Goal: Task Accomplishment & Management: Complete application form

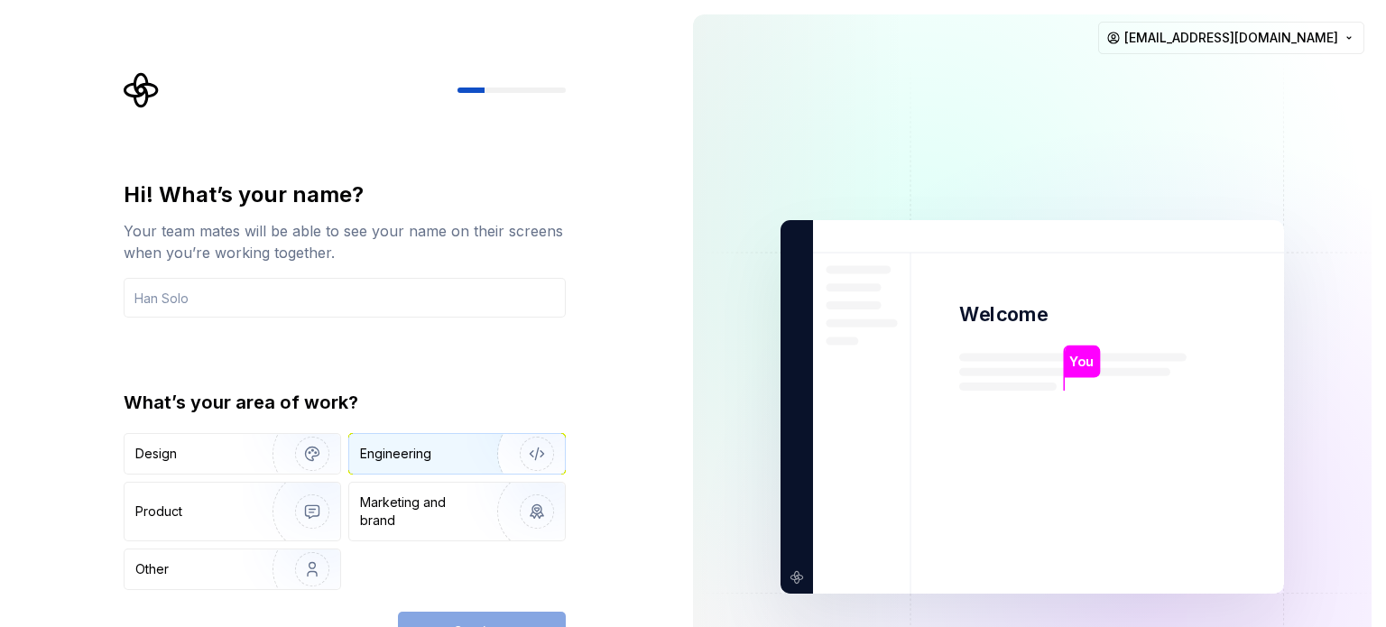
click at [489, 444] on img "button" at bounding box center [526, 454] width 116 height 121
click at [499, 622] on div "Continue" at bounding box center [482, 632] width 168 height 40
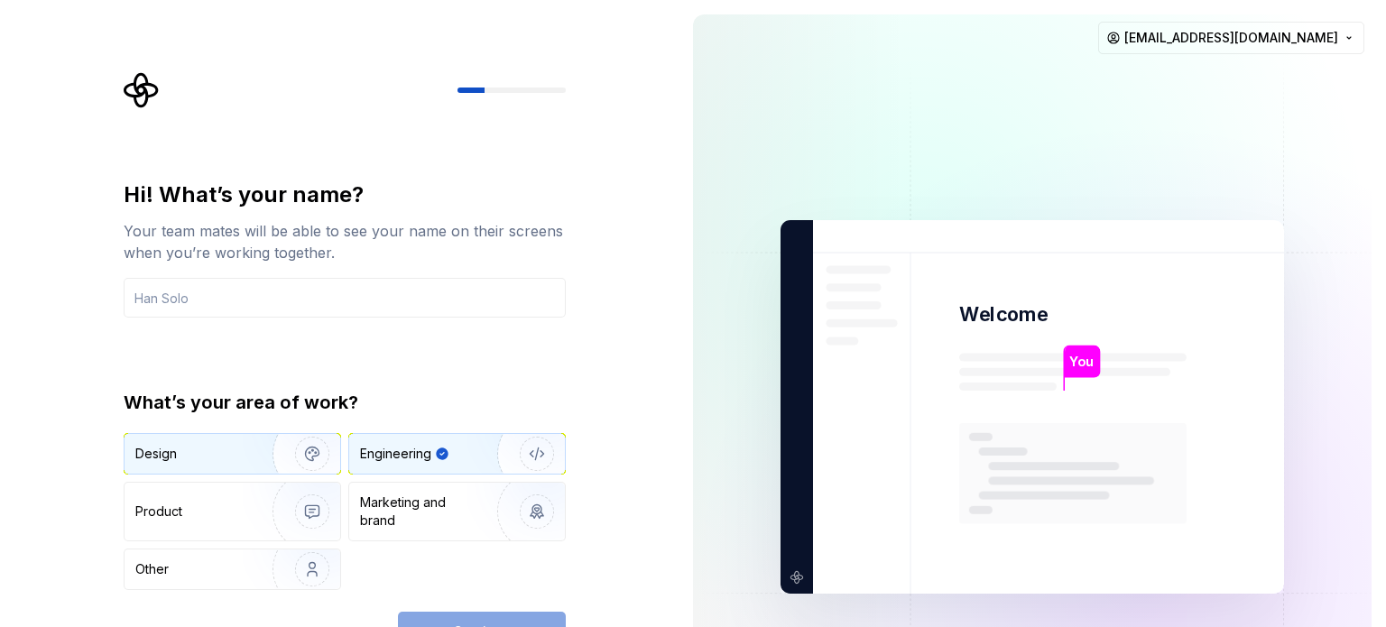
click at [231, 446] on div "Design" at bounding box center [192, 454] width 114 height 18
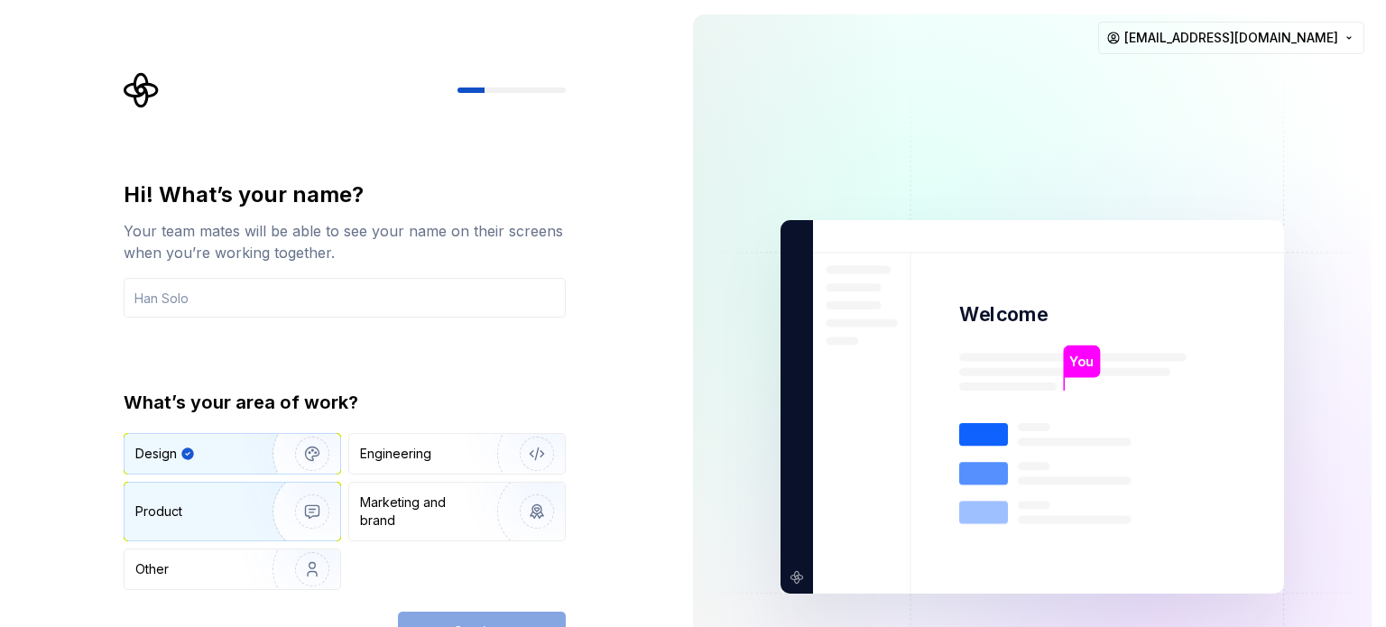
click at [233, 505] on div "Product" at bounding box center [194, 512] width 119 height 18
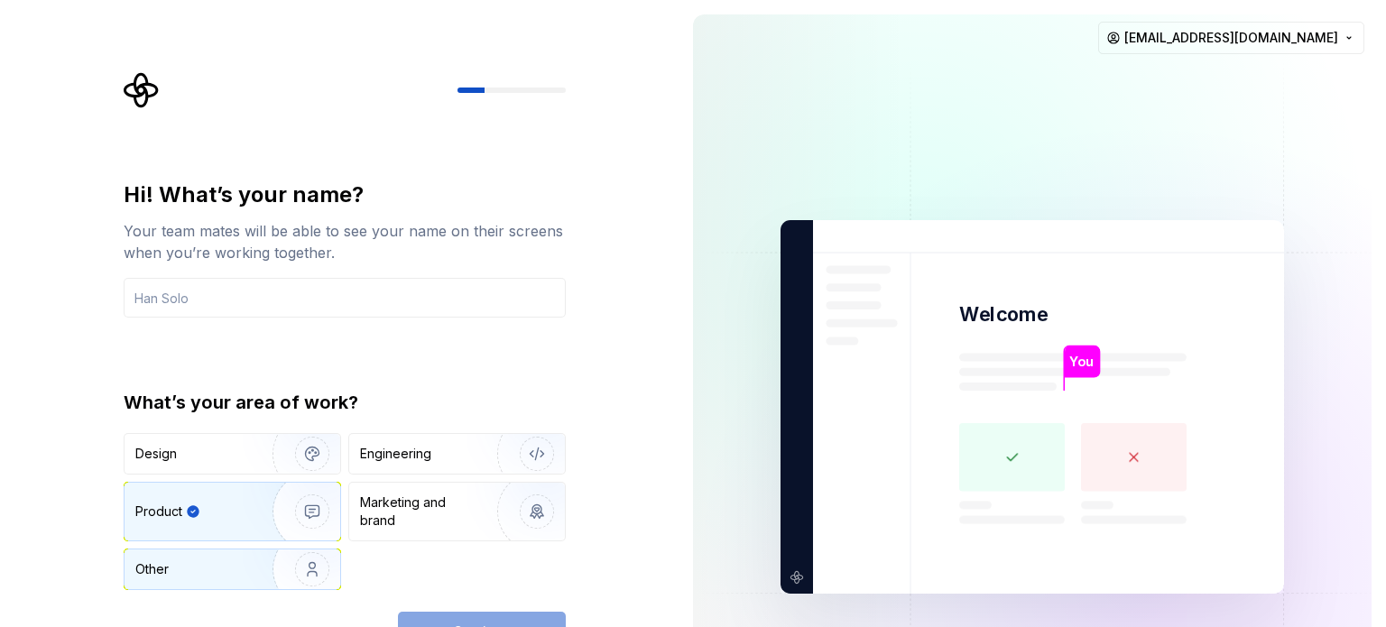
click at [271, 551] on img "button" at bounding box center [301, 569] width 116 height 121
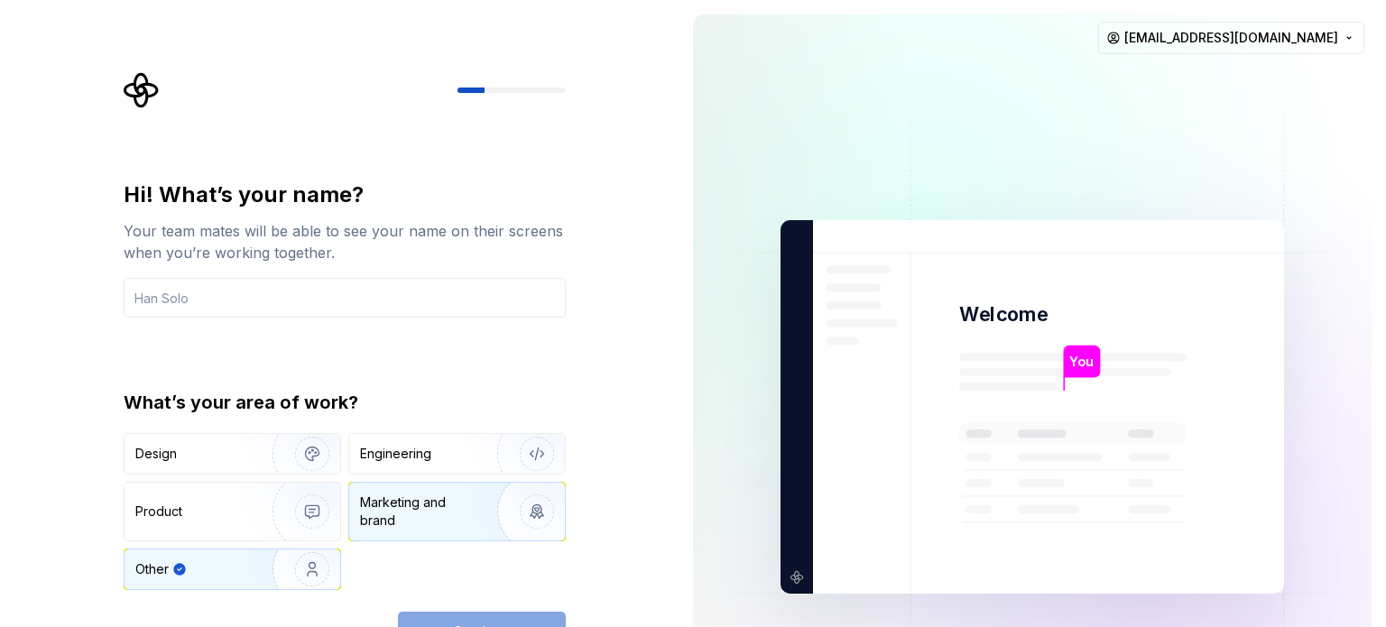
click at [409, 513] on div "Marketing and brand" at bounding box center [421, 512] width 122 height 36
click at [505, 615] on div "Continue" at bounding box center [482, 632] width 168 height 40
click at [199, 292] on input "text" at bounding box center [345, 298] width 442 height 40
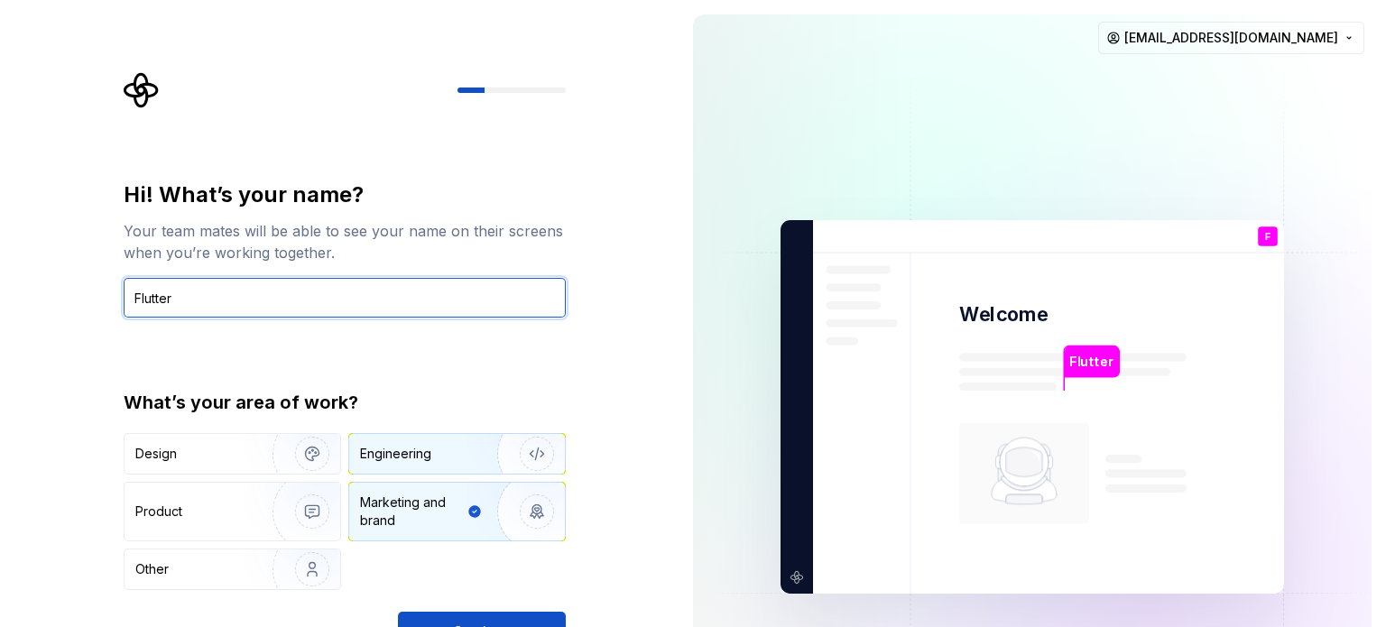
type input "Flutter"
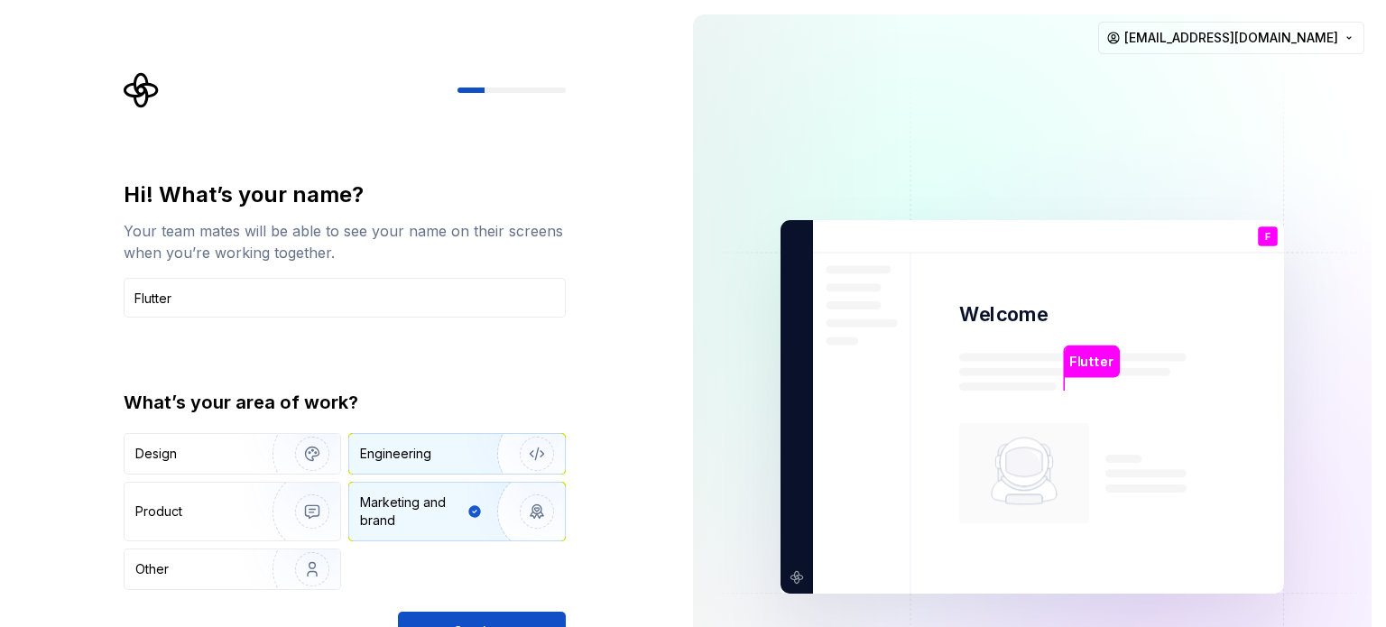
click at [459, 459] on div "Engineering" at bounding box center [432, 454] width 144 height 18
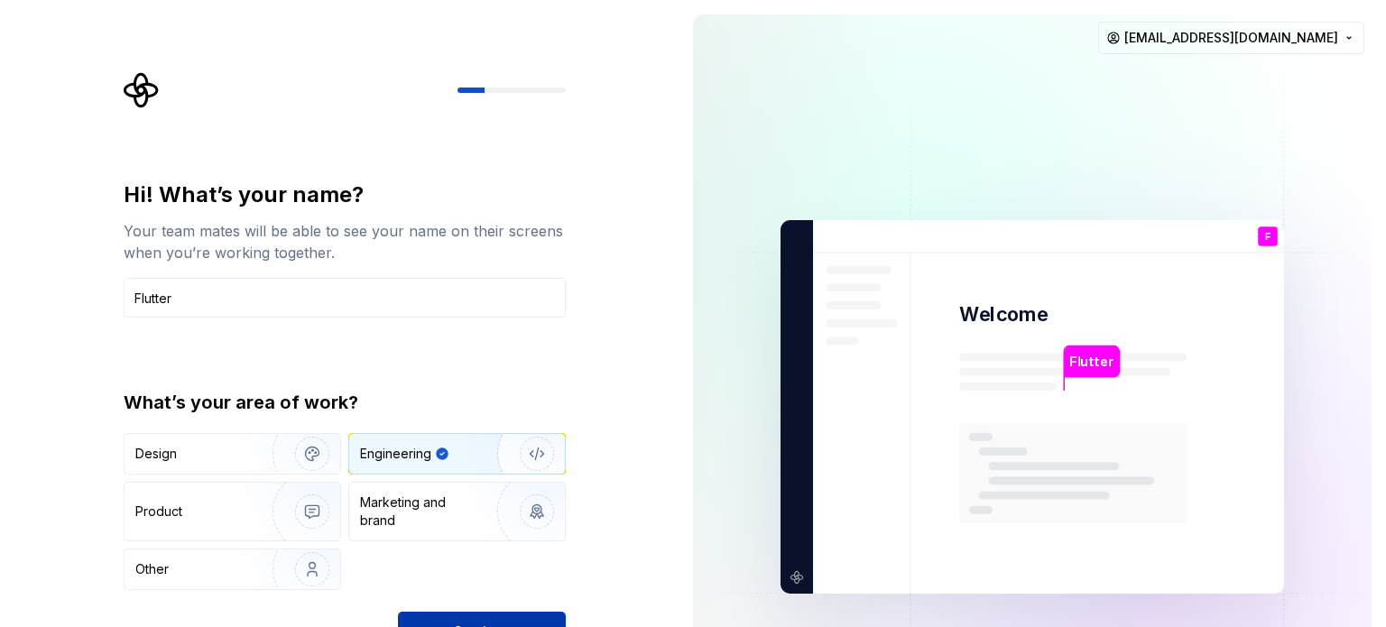
click at [506, 618] on button "Continue" at bounding box center [482, 632] width 168 height 40
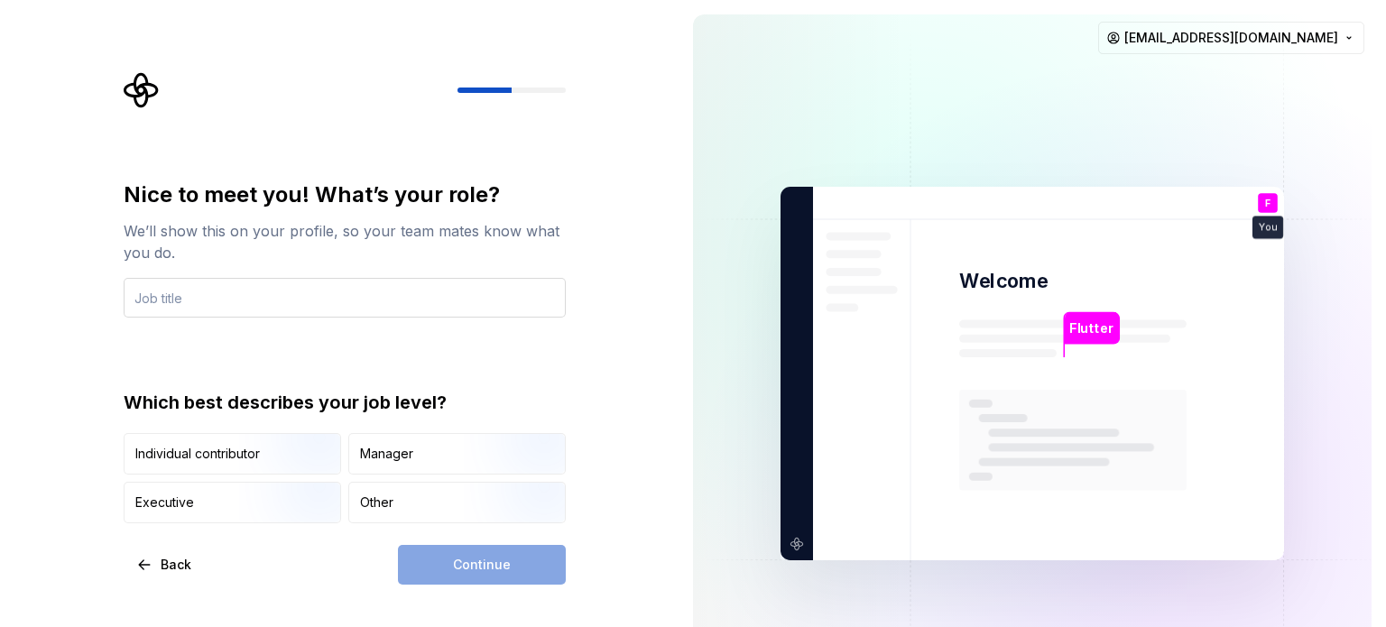
click at [198, 300] on input "text" at bounding box center [345, 298] width 442 height 40
type input "f"
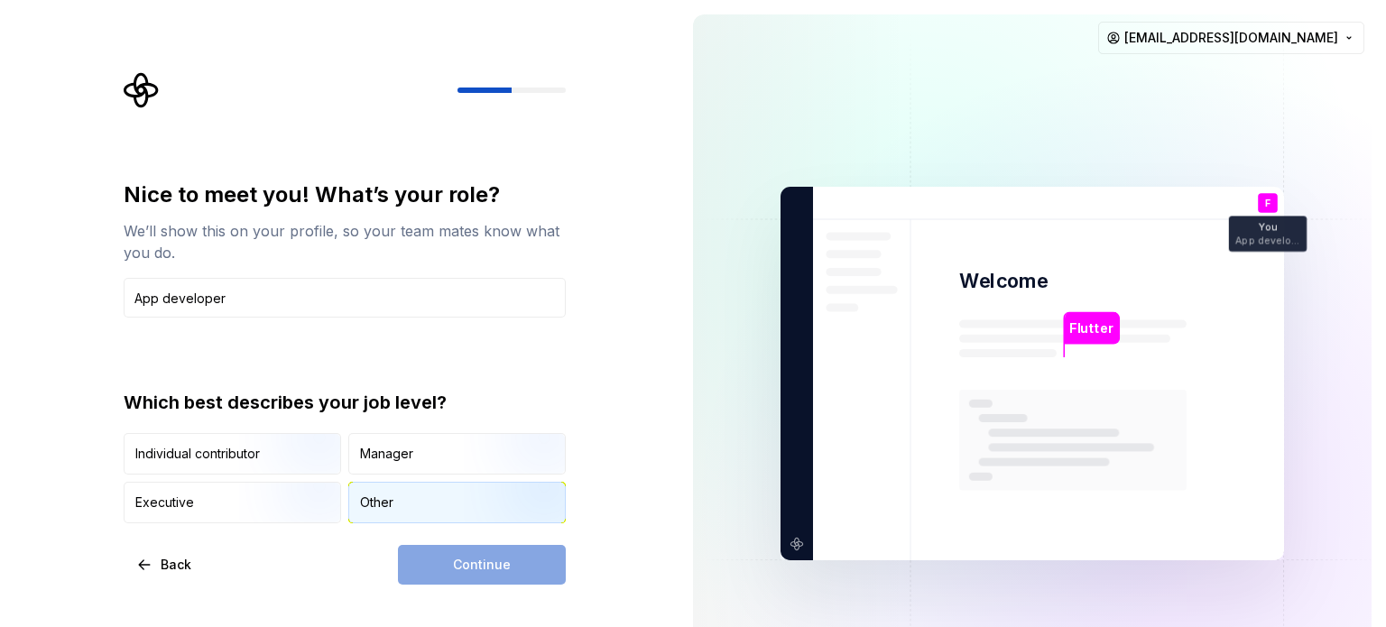
type input "App developer"
click at [399, 491] on div "Other" at bounding box center [457, 503] width 216 height 40
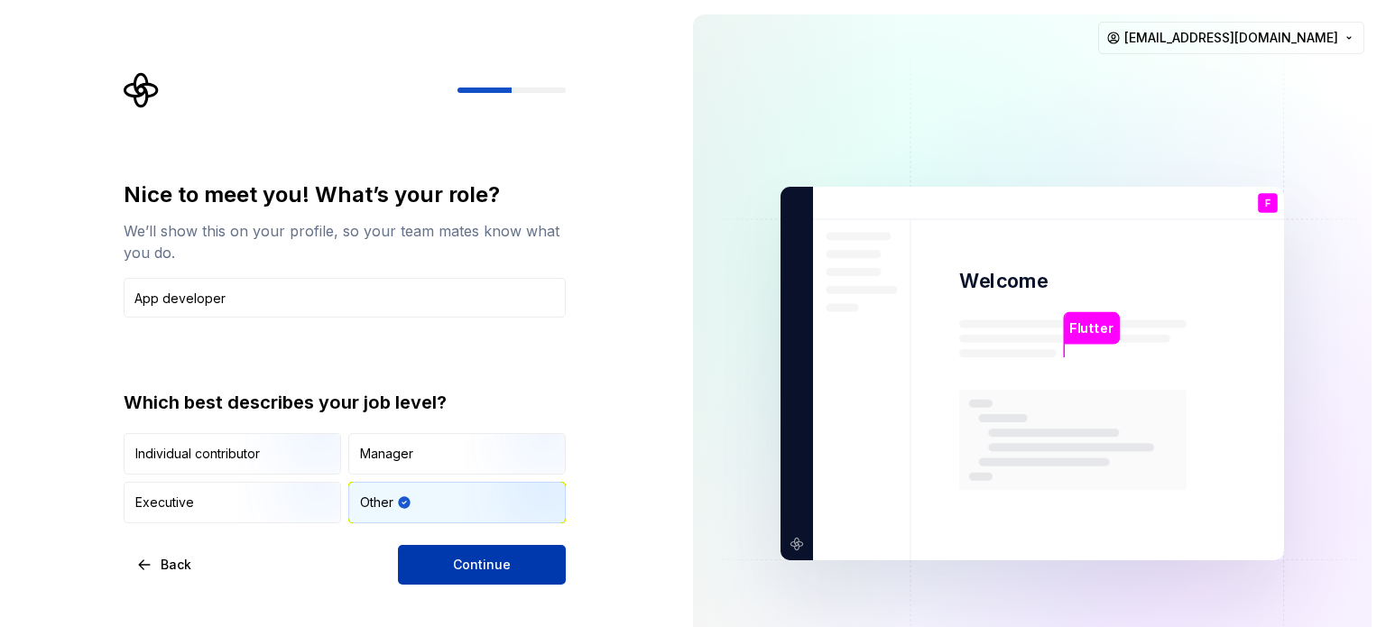
click at [462, 558] on span "Continue" at bounding box center [482, 565] width 58 height 18
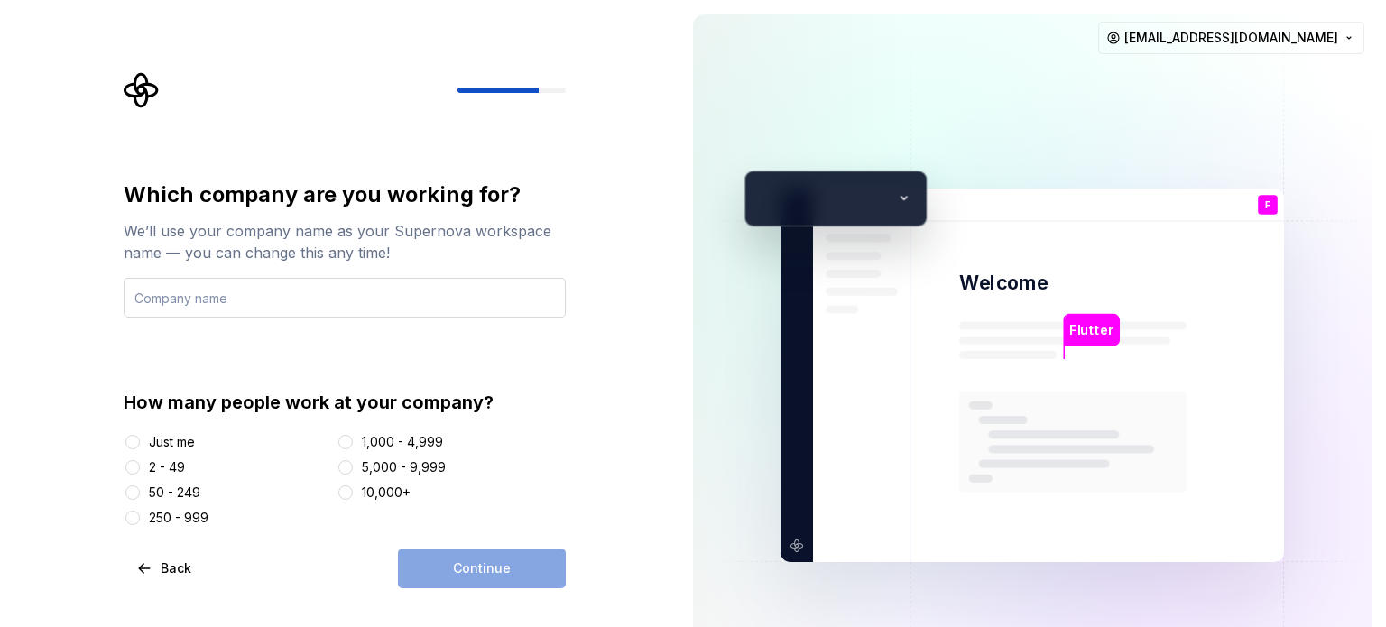
click at [199, 295] on input "text" at bounding box center [345, 298] width 442 height 40
type input "wqeewr"
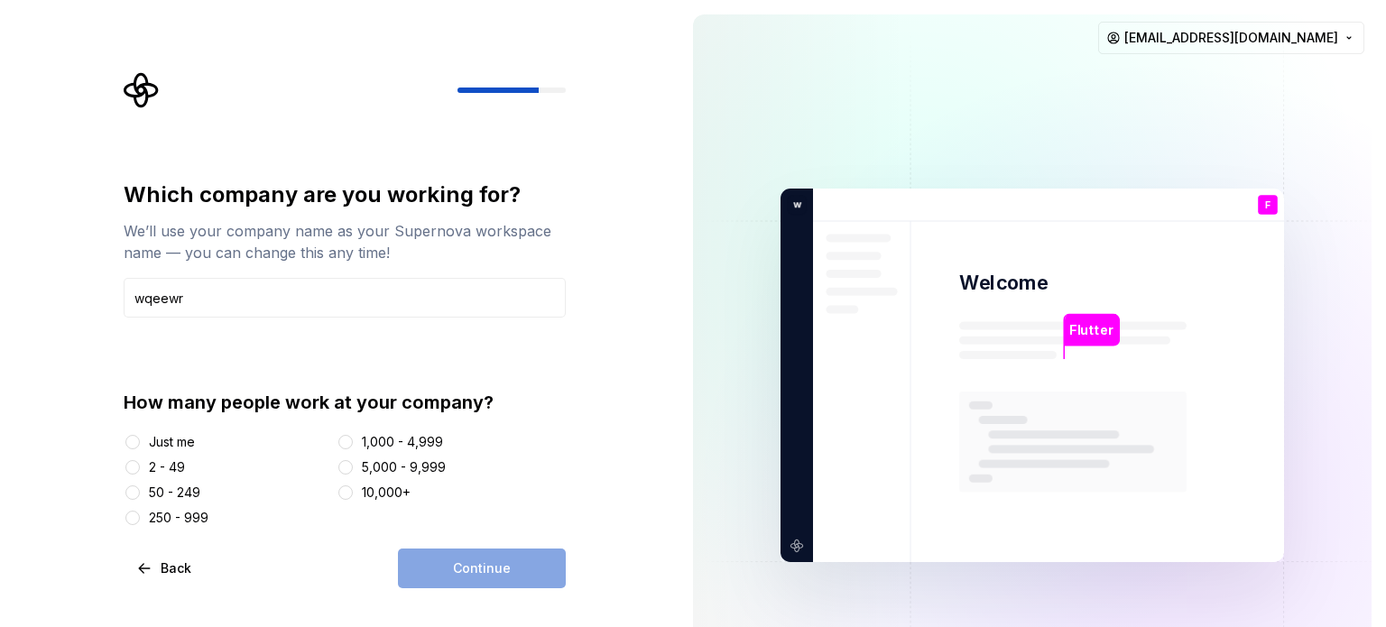
click at [473, 573] on div "Continue" at bounding box center [482, 569] width 168 height 40
click at [172, 443] on div "Just me" at bounding box center [172, 442] width 46 height 18
click at [140, 443] on button "Just me" at bounding box center [132, 442] width 14 height 14
click at [503, 565] on span "Continue" at bounding box center [482, 569] width 58 height 18
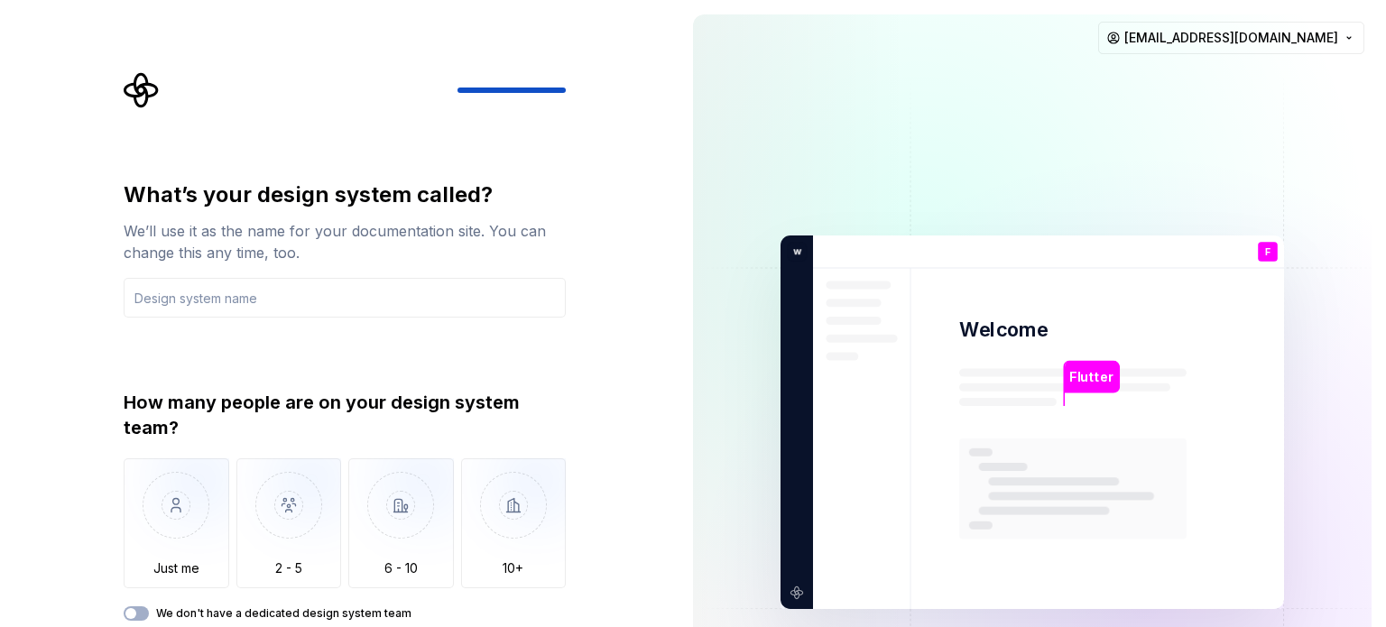
click at [98, 542] on div "What’s your design system called? We’ll use it as the name for your documentati…" at bounding box center [339, 422] width 679 height 845
click at [144, 523] on img "button" at bounding box center [177, 519] width 106 height 121
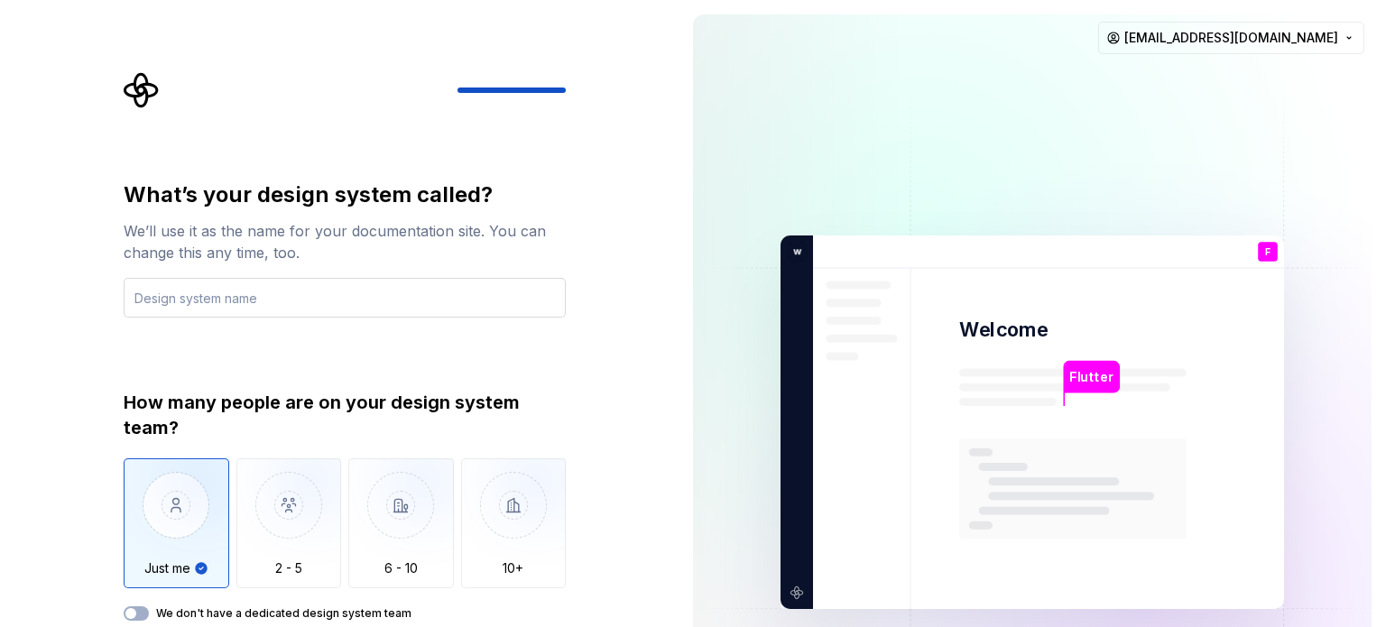
click at [282, 298] on input "text" at bounding box center [345, 298] width 442 height 40
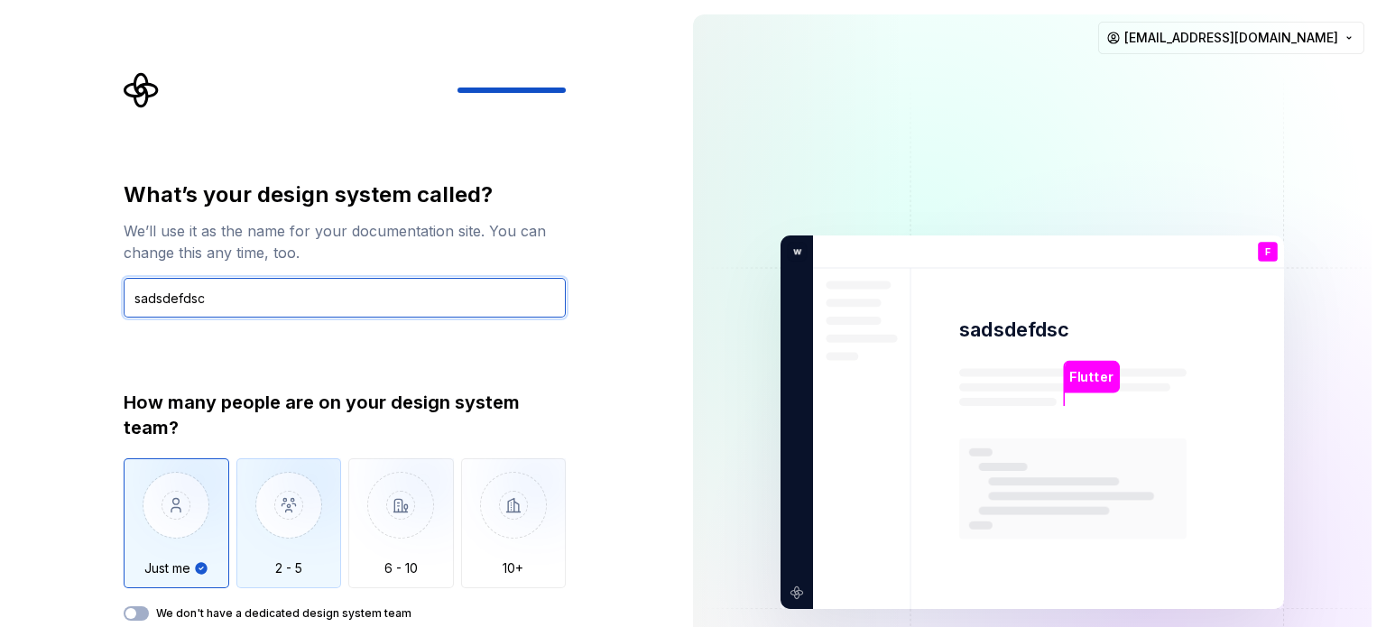
type input "sadsdefdsc"
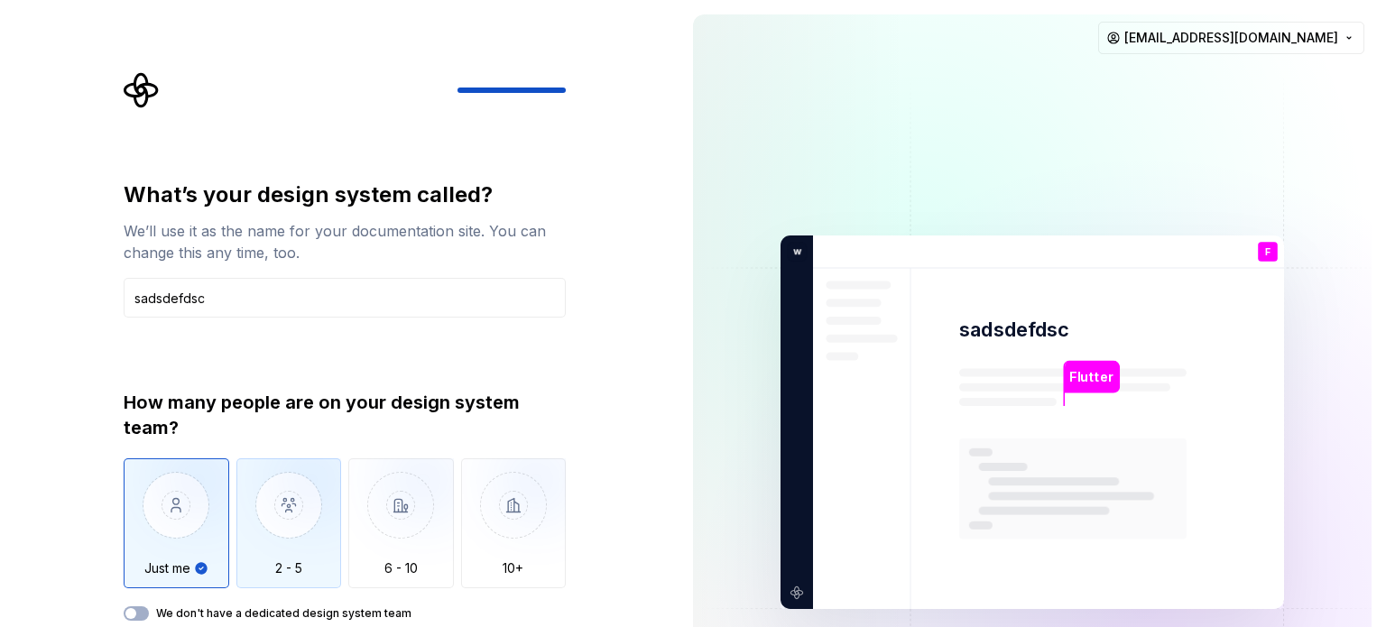
click at [303, 529] on img "button" at bounding box center [289, 519] width 106 height 121
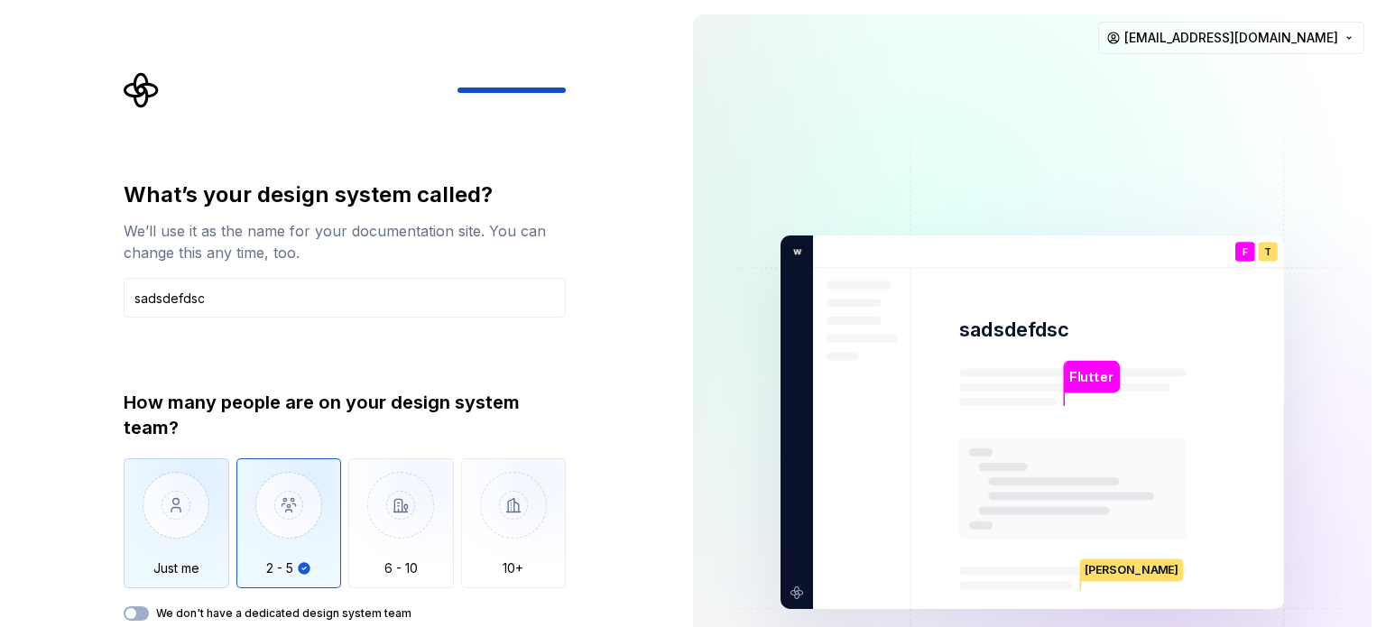
click at [199, 529] on img "button" at bounding box center [177, 519] width 106 height 121
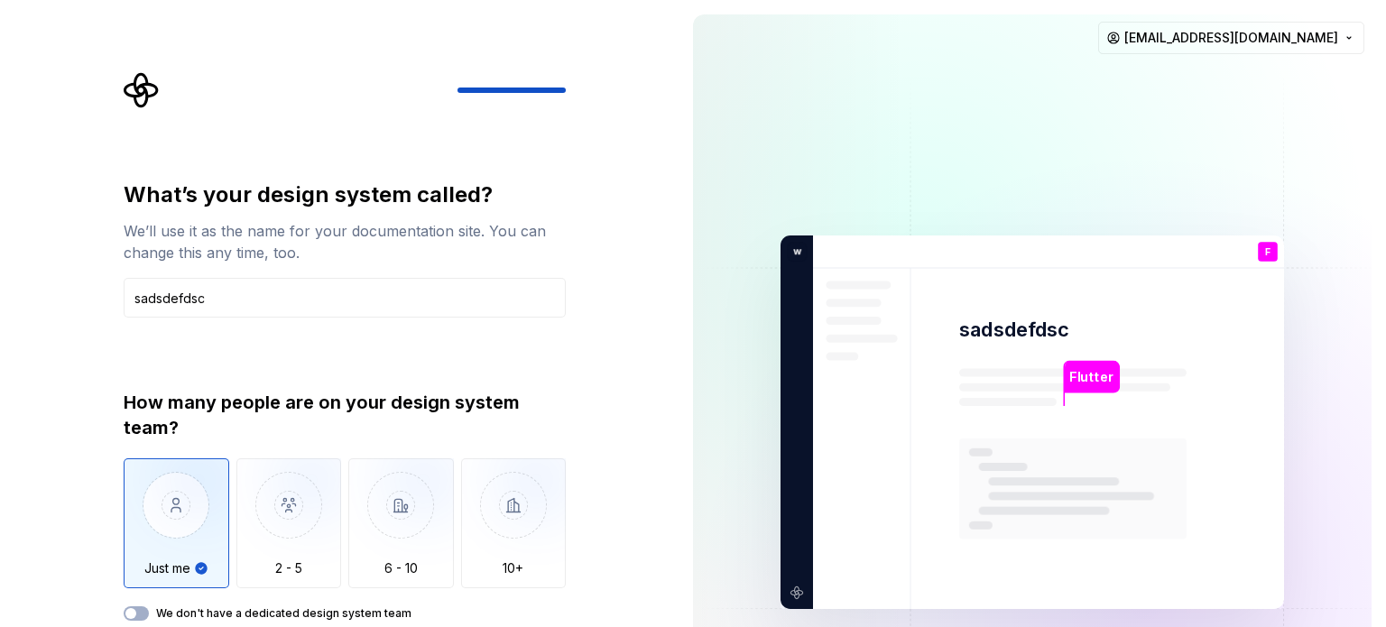
click at [1001, 353] on img at bounding box center [1032, 422] width 731 height 853
click at [466, 127] on div "What’s your design system called? We’ll use it as the name for your documentati…" at bounding box center [350, 377] width 475 height 610
click at [248, 305] on input "sadsdefdsc" at bounding box center [345, 298] width 442 height 40
click at [137, 614] on icon "button" at bounding box center [131, 613] width 14 height 11
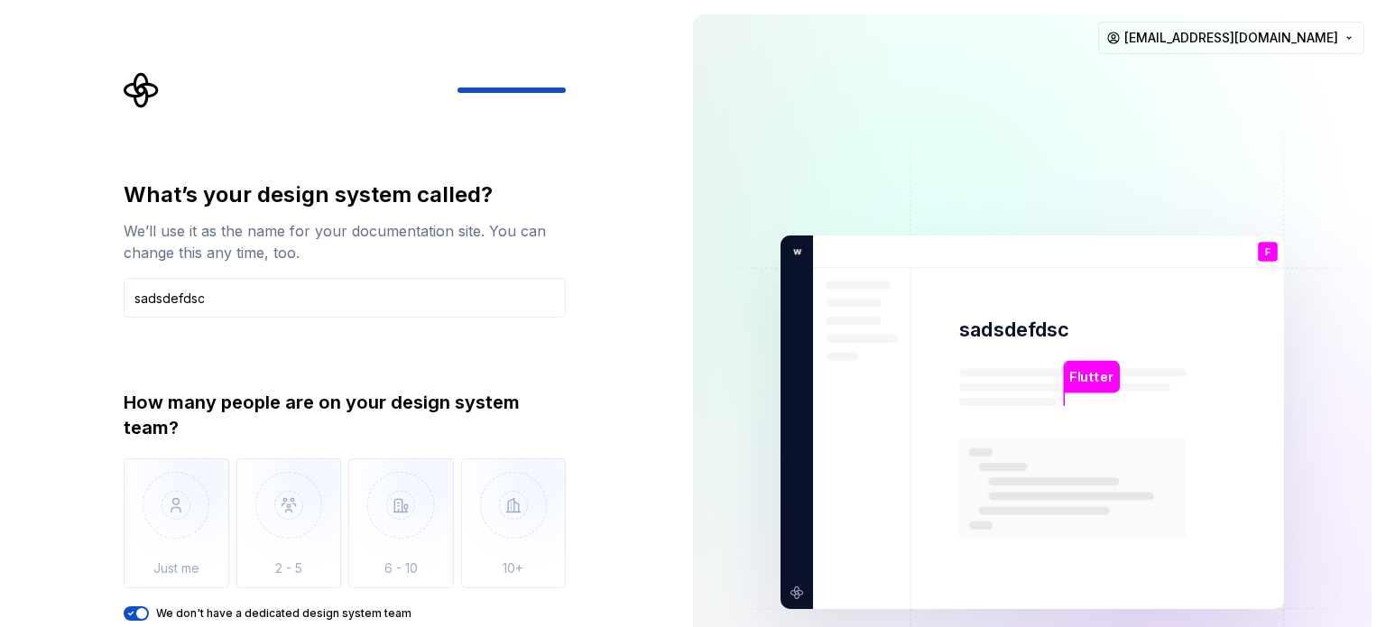
click at [140, 606] on div "How many people are on your design system team? Just me 2 - 5 6 - 10 10+ We don…" at bounding box center [345, 505] width 442 height 231
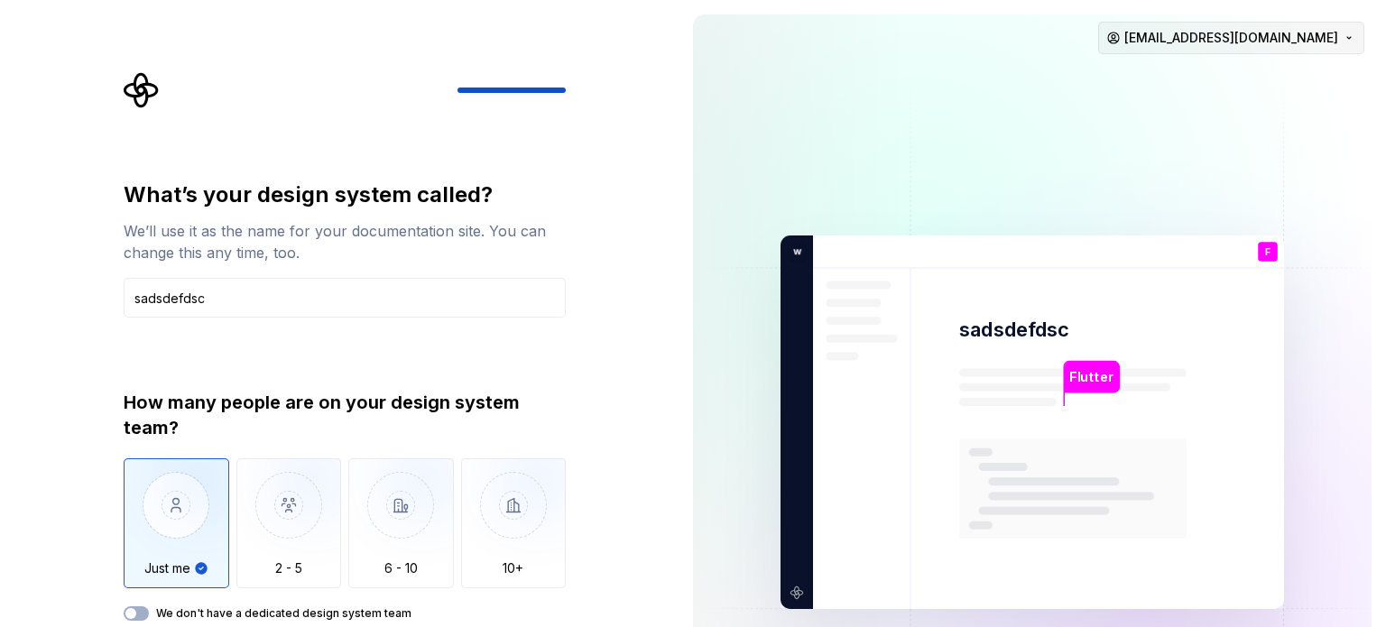
click at [1242, 44] on html "What’s your design system called? We’ll use it as the name for your documentati…" at bounding box center [693, 313] width 1386 height 627
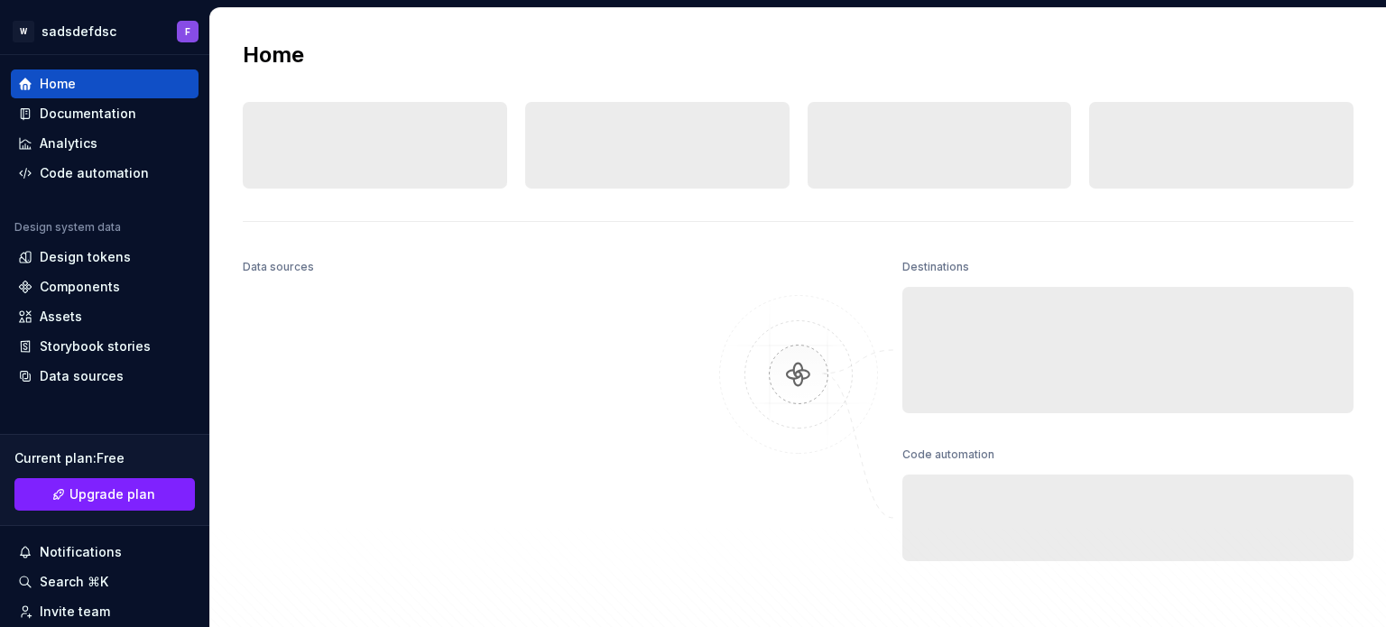
click at [1242, 44] on div "Home" at bounding box center [798, 55] width 1111 height 29
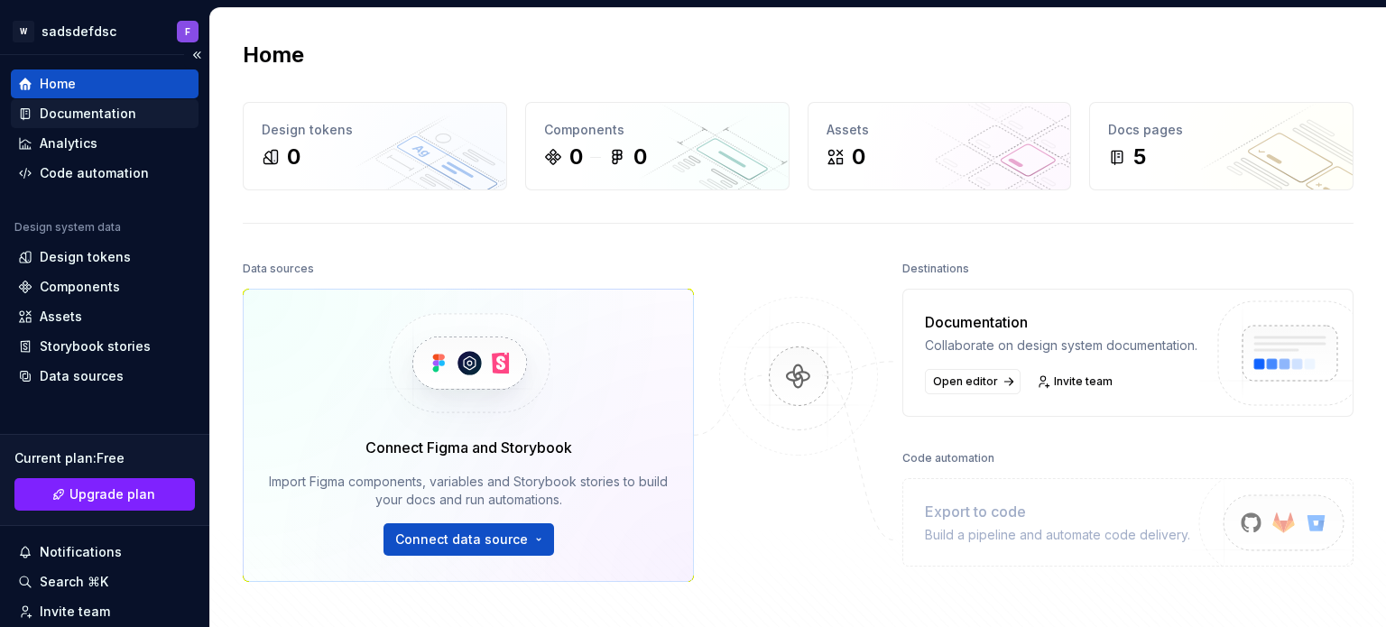
click at [88, 120] on div "Documentation" at bounding box center [88, 114] width 97 height 18
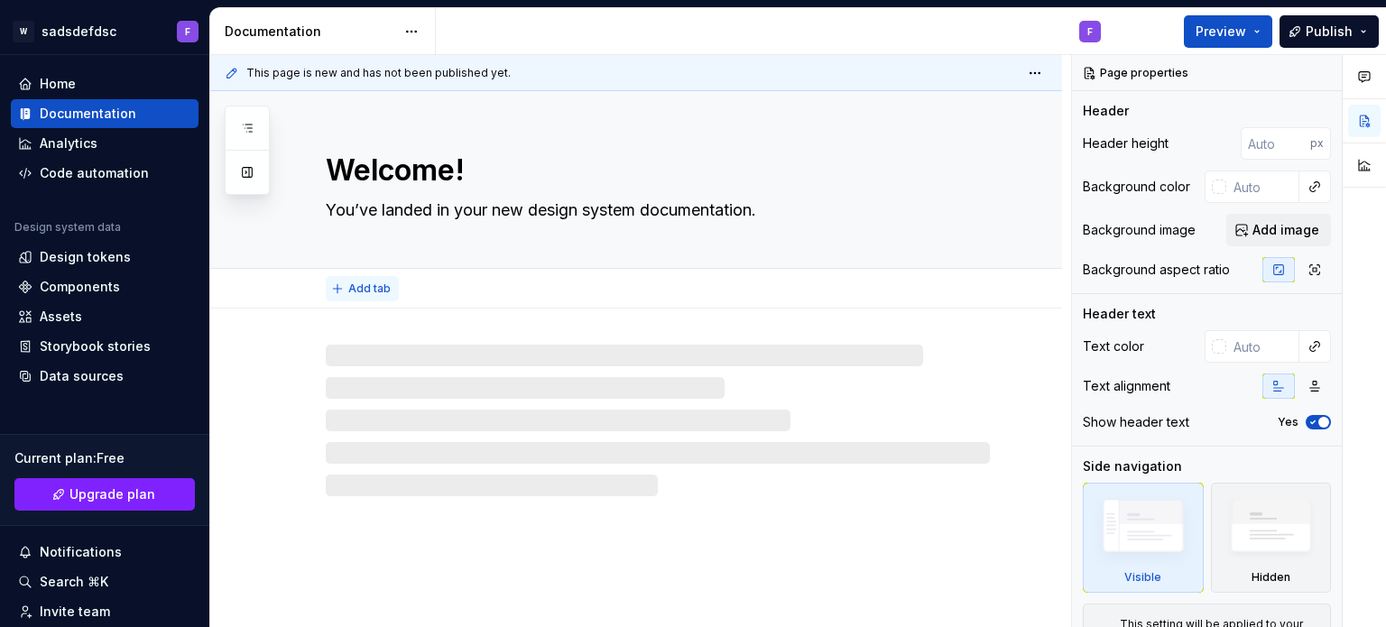
click at [372, 286] on span "Add tab" at bounding box center [369, 289] width 42 height 14
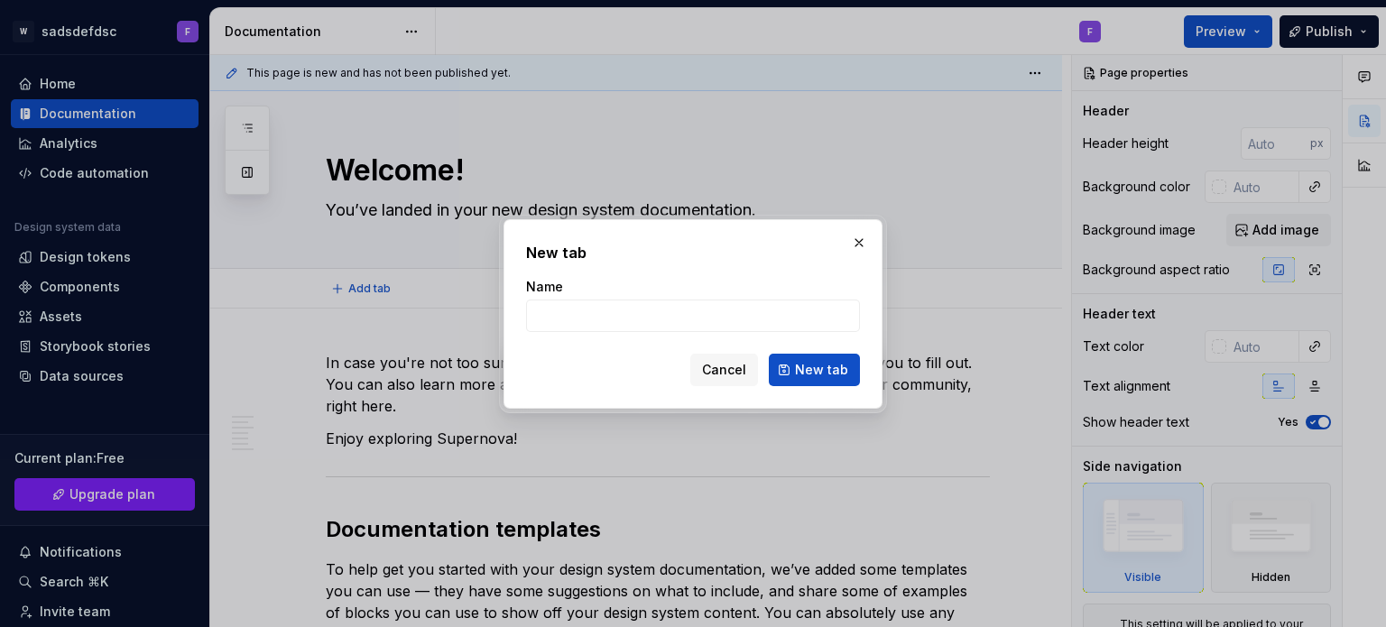
drag, startPoint x: 612, startPoint y: 301, endPoint x: 634, endPoint y: 291, distance: 23.8
click at [612, 301] on input "Name" at bounding box center [693, 316] width 334 height 32
type textarea "*"
type input "[PERSON_NAME]"
click at [848, 243] on button "button" at bounding box center [859, 242] width 25 height 25
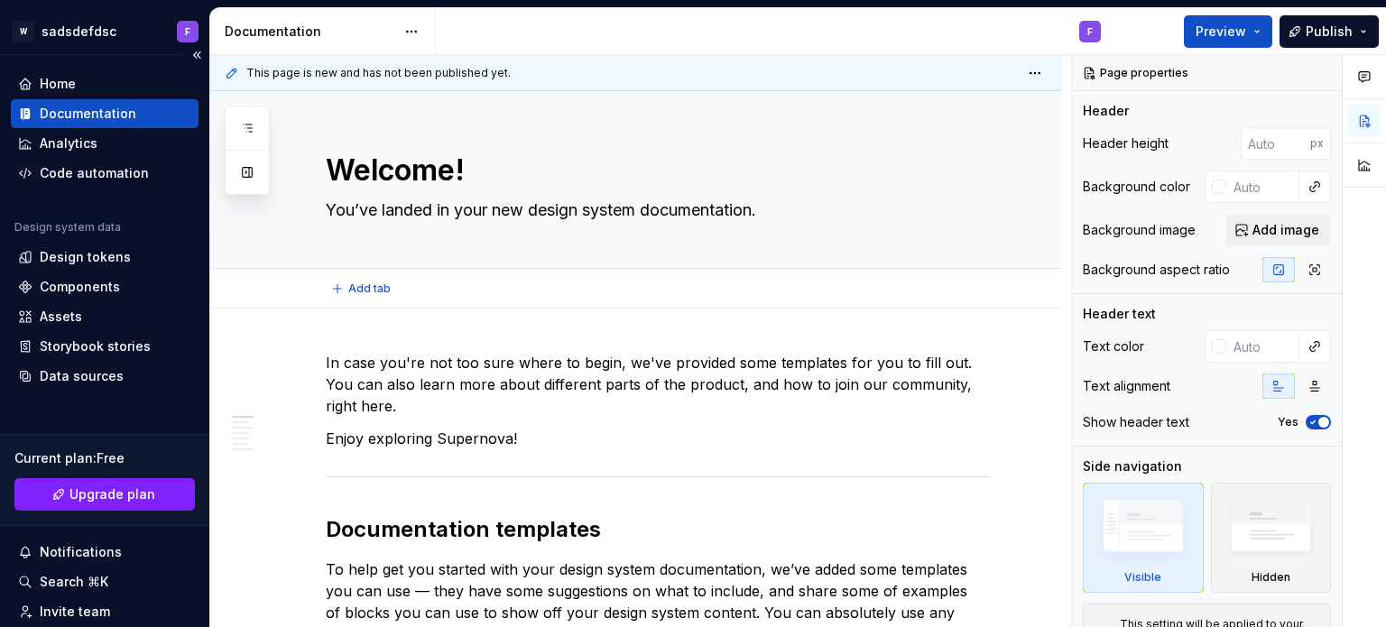
type textarea "*"
click at [65, 176] on div "Code automation" at bounding box center [94, 173] width 109 height 18
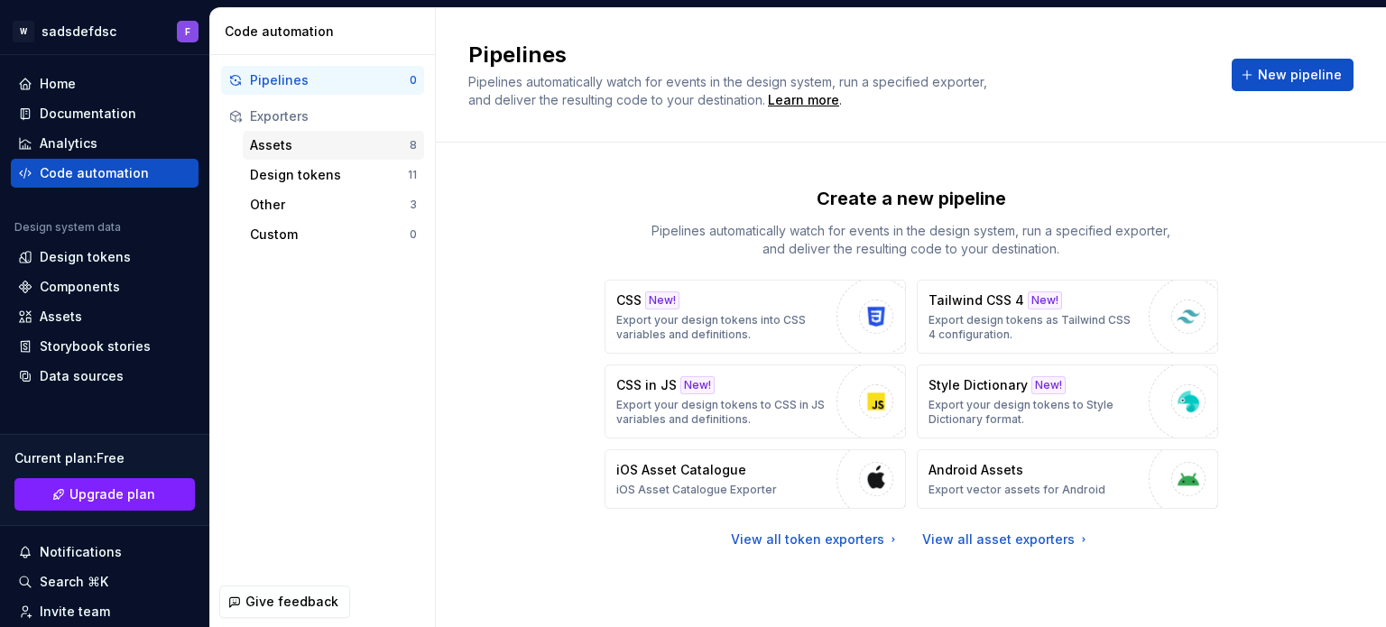
click at [314, 136] on div "Assets" at bounding box center [330, 145] width 160 height 18
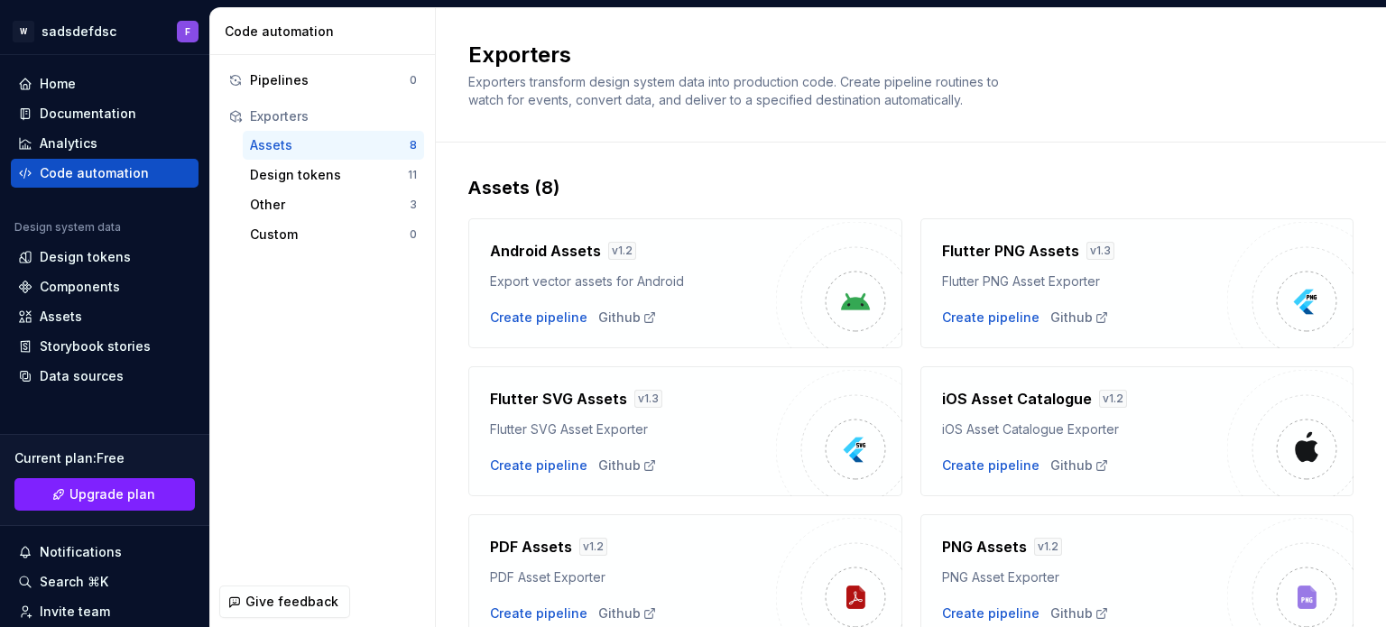
click at [1025, 296] on div "Flutter PNG Assets v 1.3 Flutter PNG Asset Exporter Create pipeline Github" at bounding box center [1085, 283] width 286 height 87
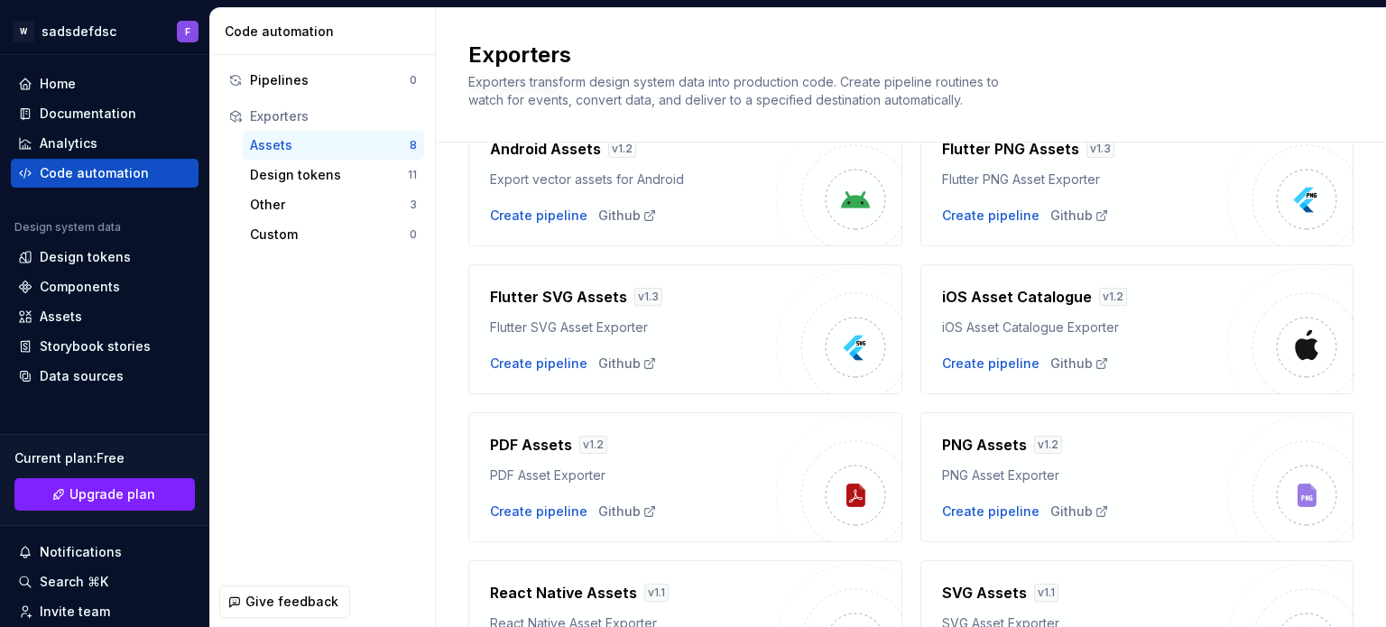
scroll to position [233, 0]
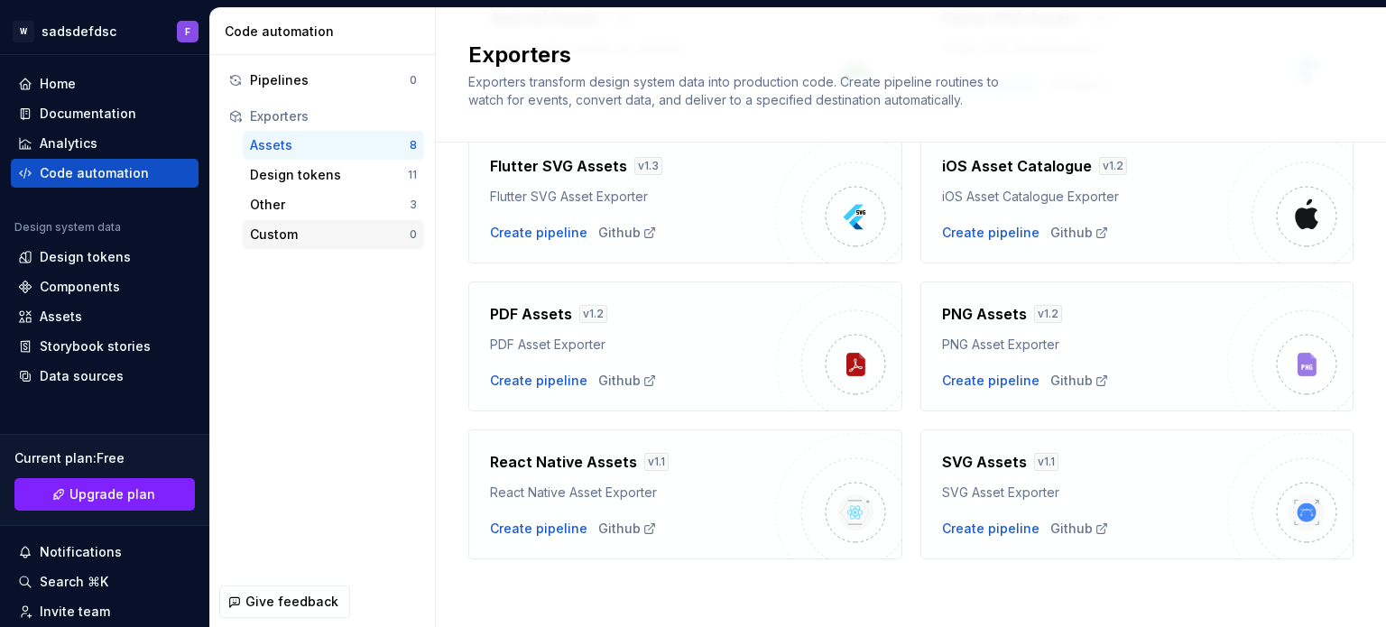
click at [268, 227] on div "Custom" at bounding box center [330, 235] width 160 height 18
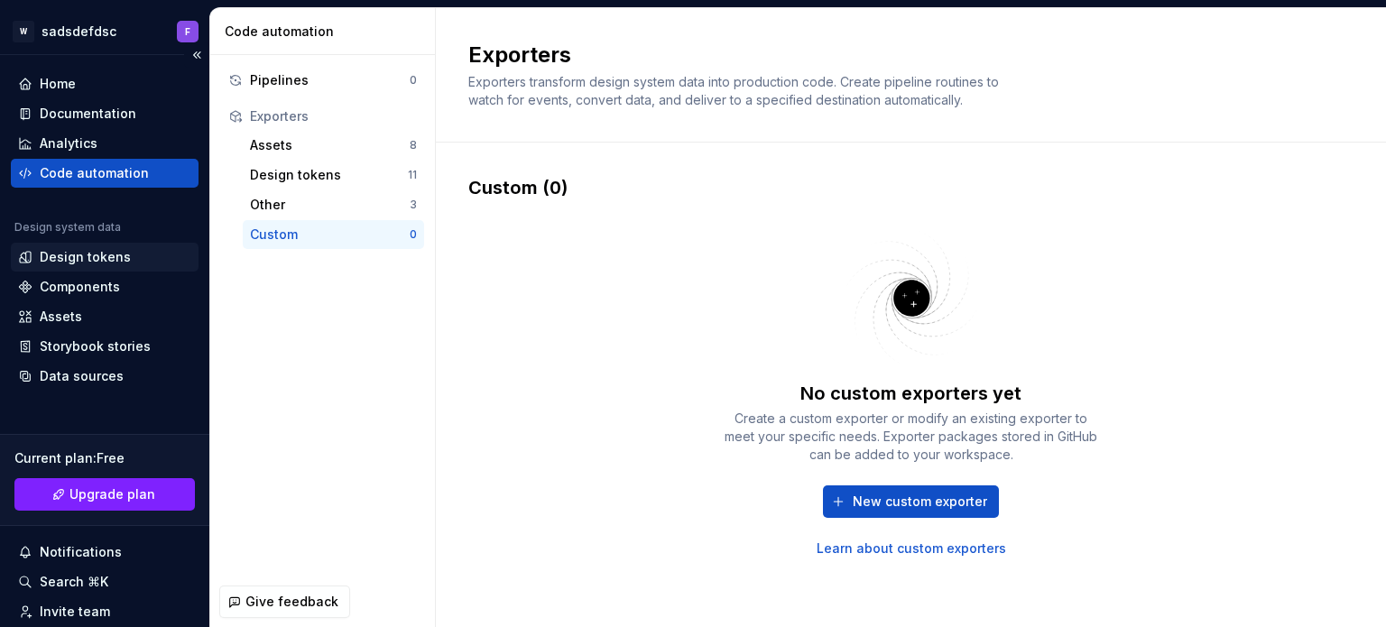
click at [87, 269] on div "Design tokens" at bounding box center [105, 257] width 188 height 29
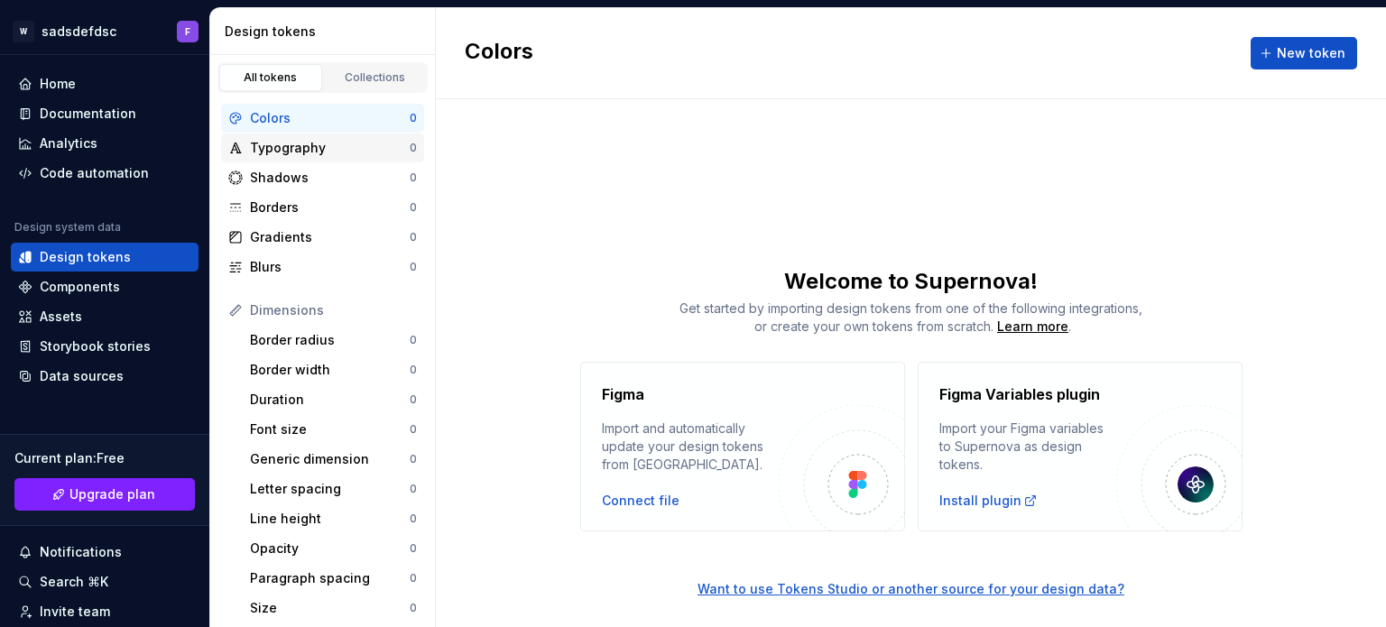
click at [308, 150] on div "Typography" at bounding box center [330, 148] width 160 height 18
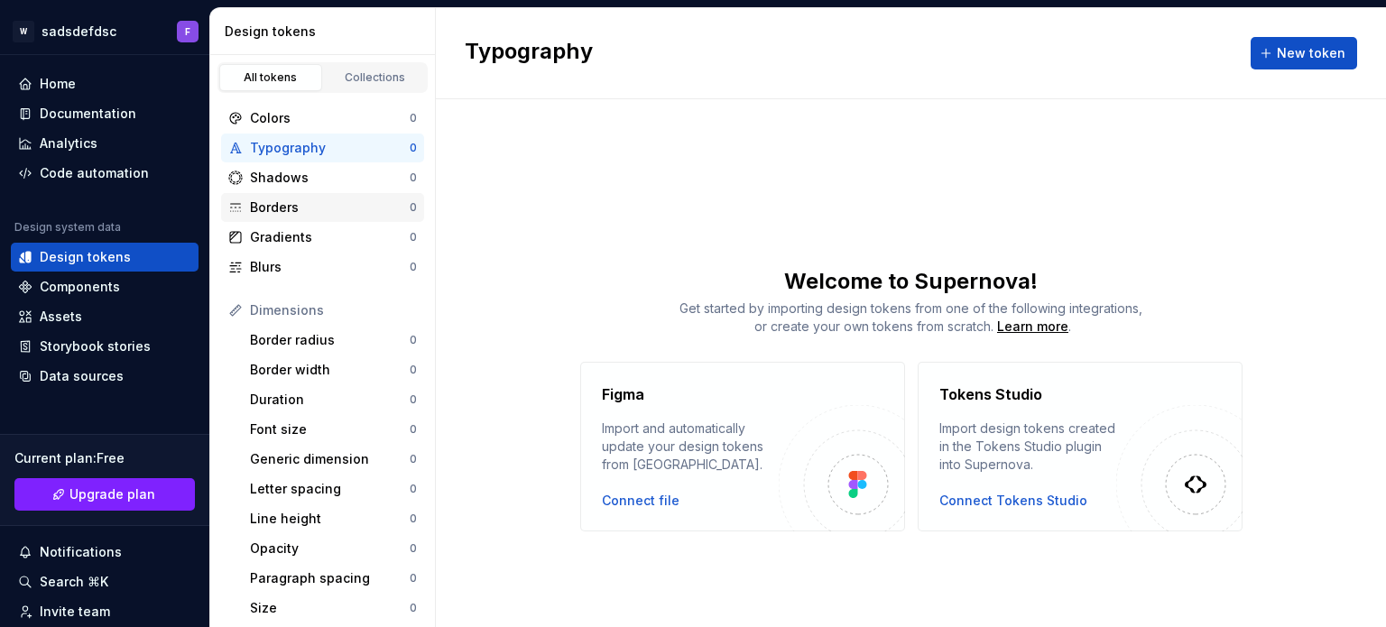
click at [296, 206] on div "Borders" at bounding box center [330, 208] width 160 height 18
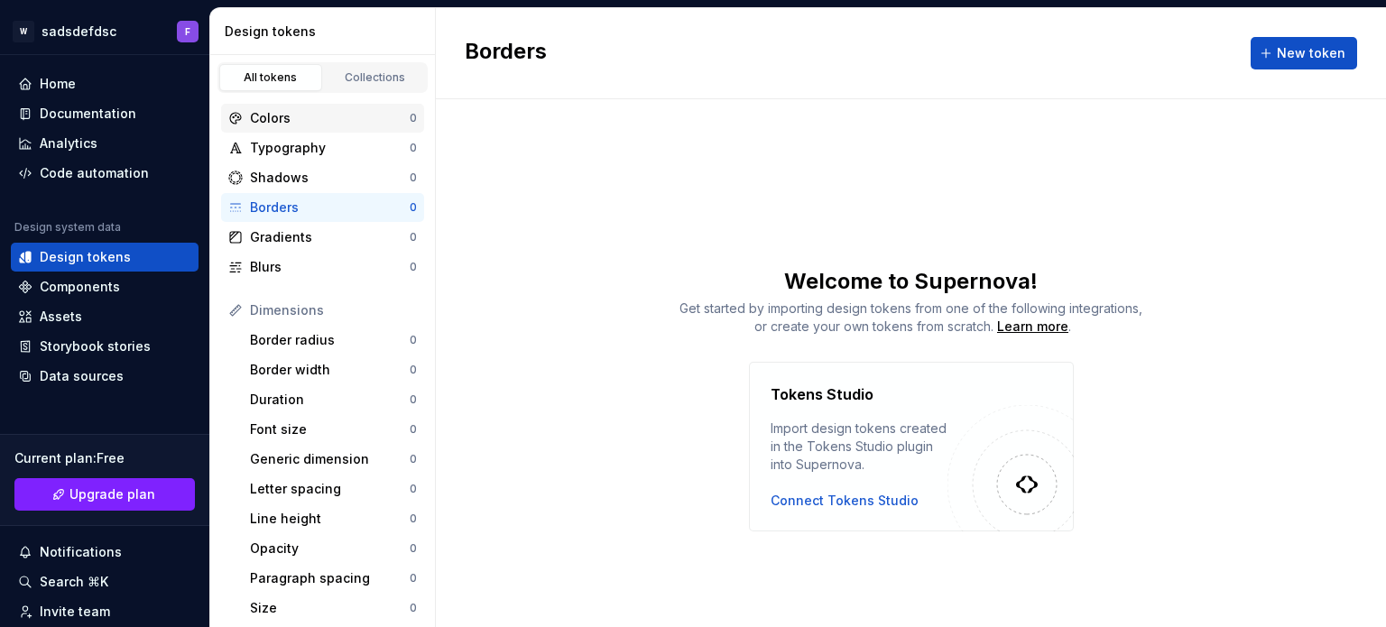
click at [314, 116] on div "Colors" at bounding box center [330, 118] width 160 height 18
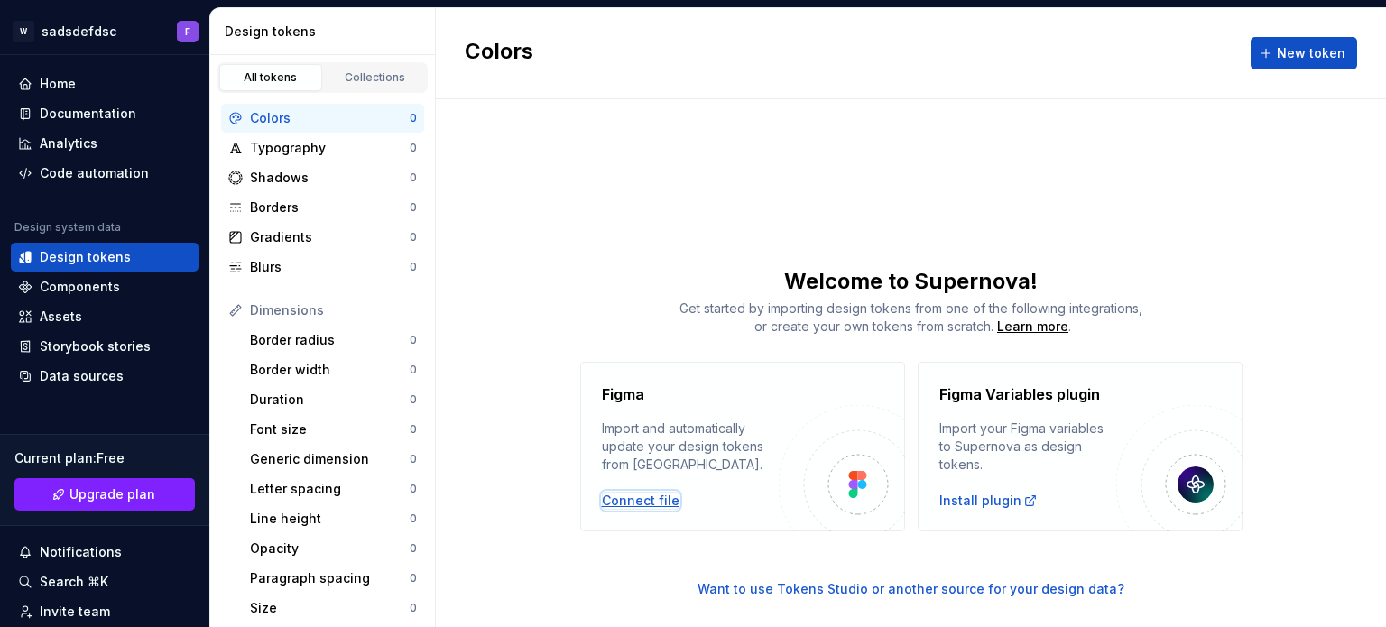
click at [619, 507] on div "Connect file" at bounding box center [641, 501] width 78 height 18
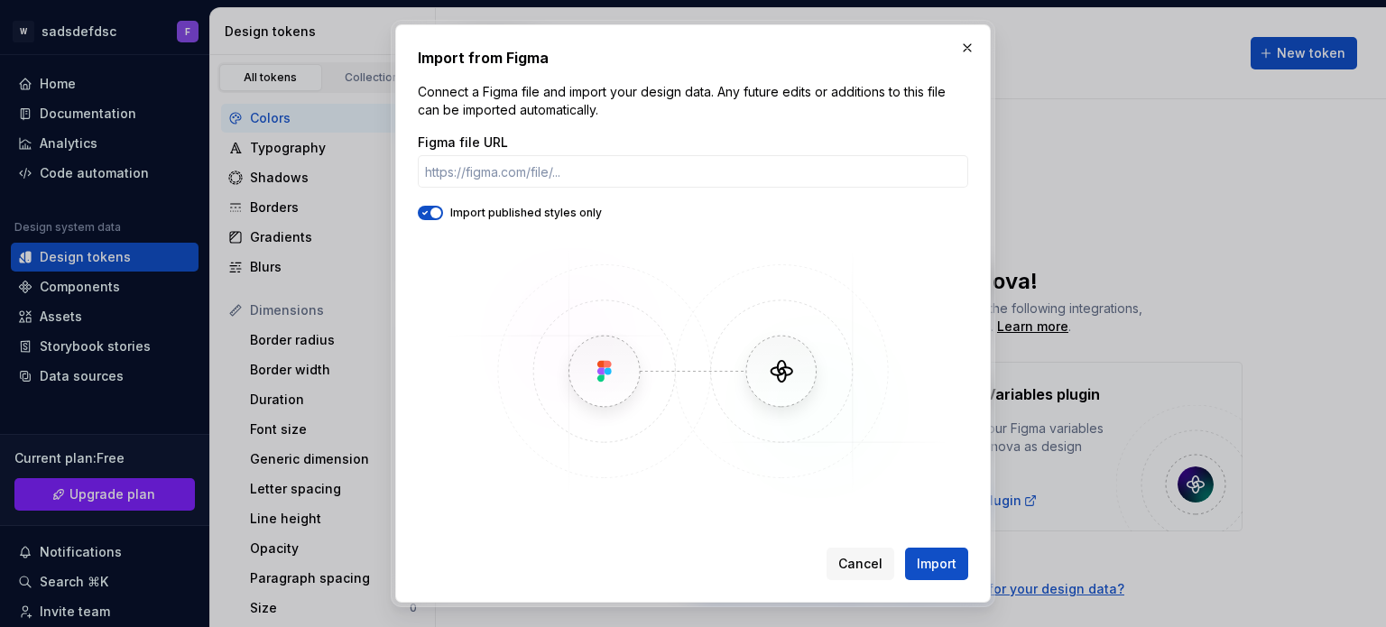
click at [603, 385] on img at bounding box center [692, 371] width 523 height 266
click at [937, 556] on span "Import" at bounding box center [937, 564] width 40 height 18
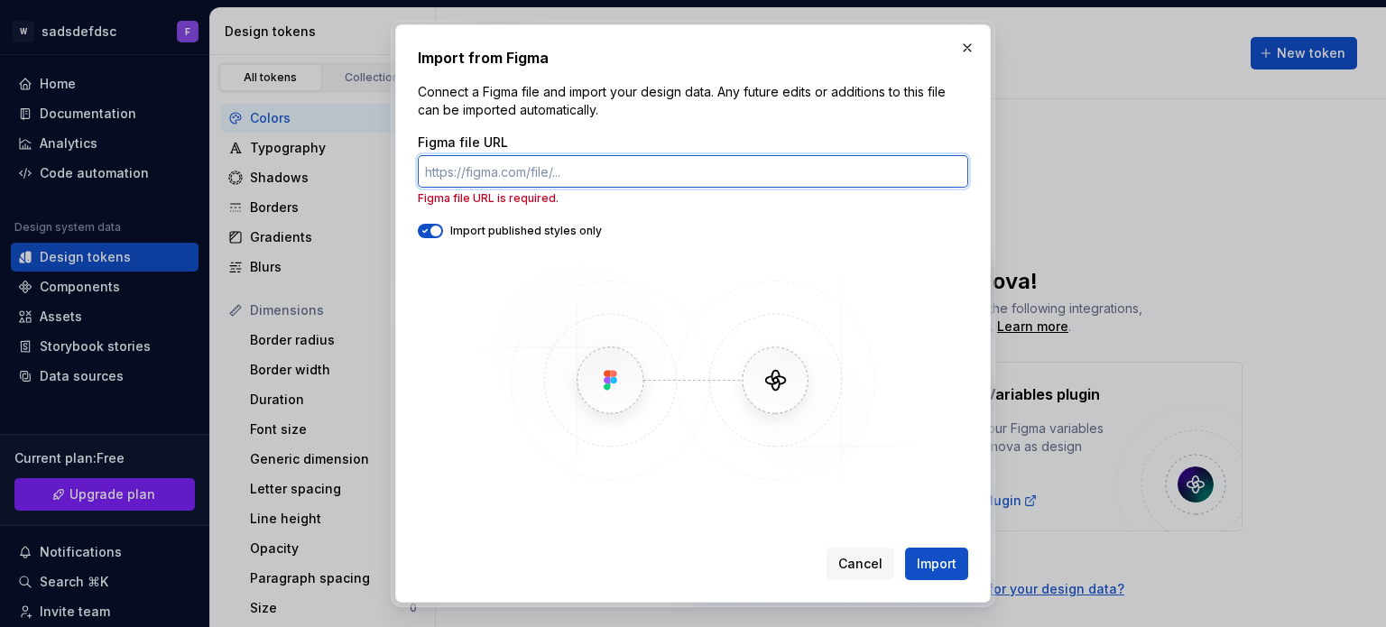
click at [440, 180] on input "Figma file URL" at bounding box center [693, 171] width 551 height 32
click at [608, 163] on input "Figma file URL" at bounding box center [693, 171] width 551 height 32
paste input "https://[DOMAIN_NAME]/gallery/223346933/Ecommerce-App?tracking_source=search_pr…"
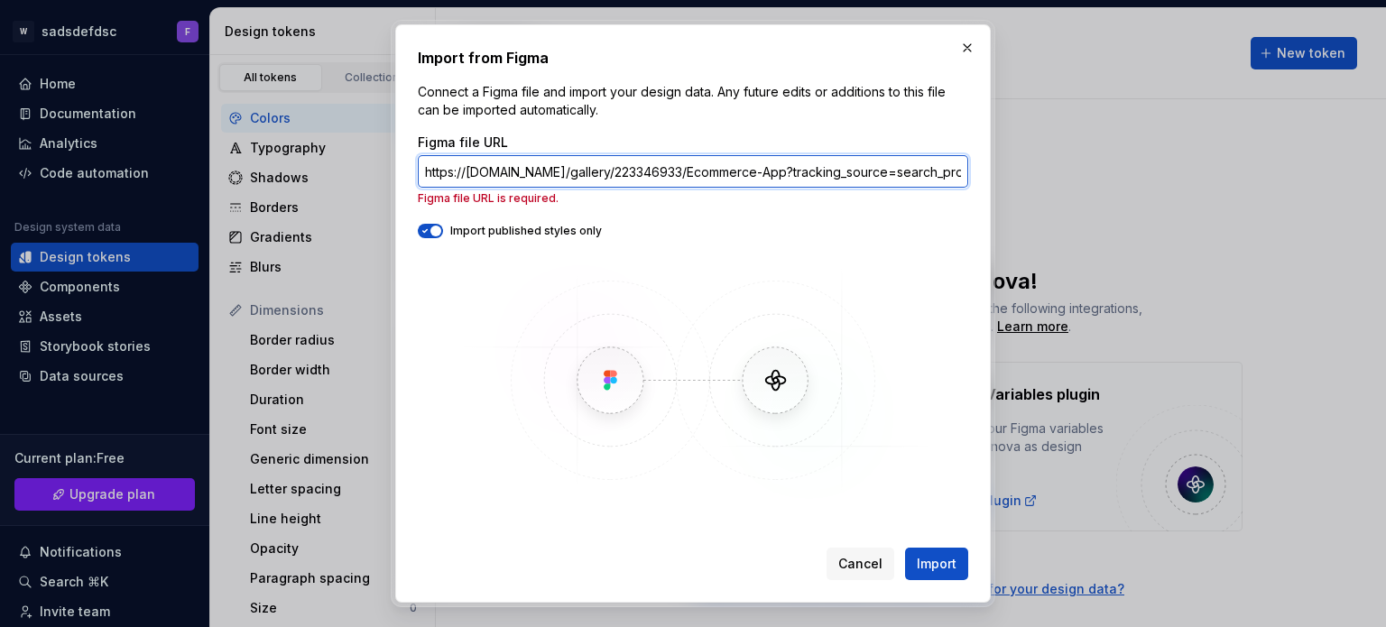
scroll to position [0, 233]
type input "https://[DOMAIN_NAME]/gallery/223346933/Ecommerce-App?tracking_source=search_pr…"
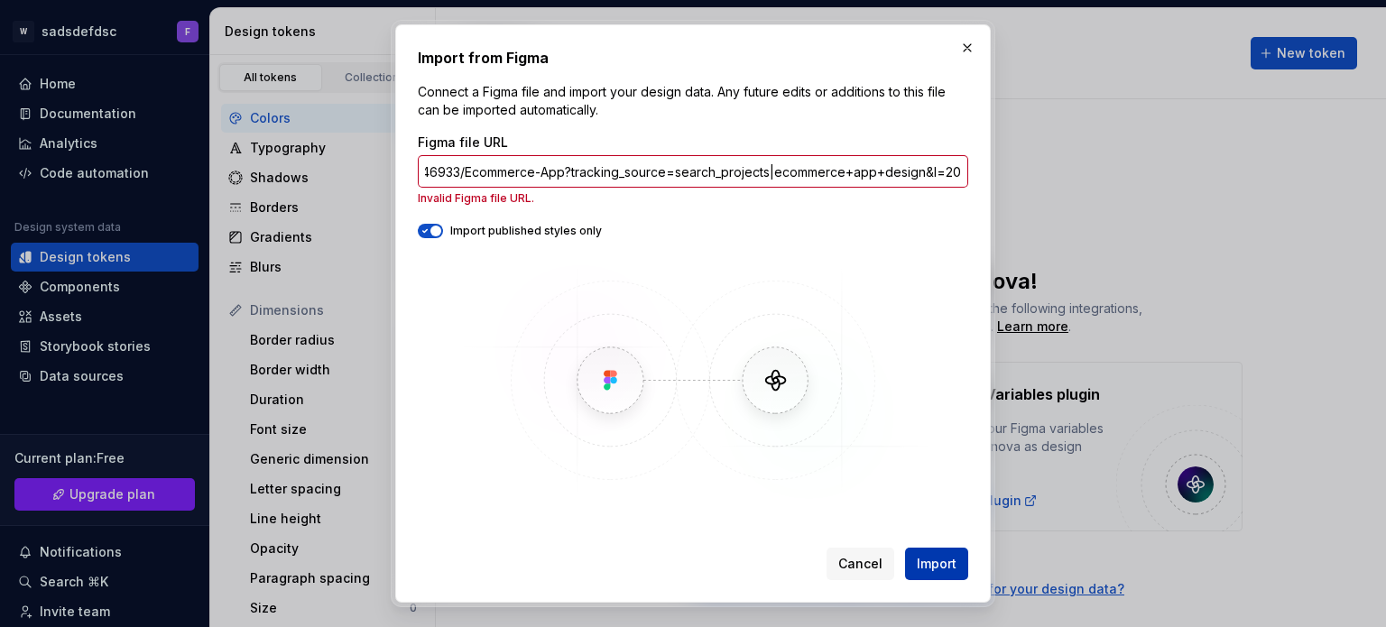
scroll to position [0, 0]
click at [937, 561] on span "Import" at bounding box center [937, 564] width 40 height 18
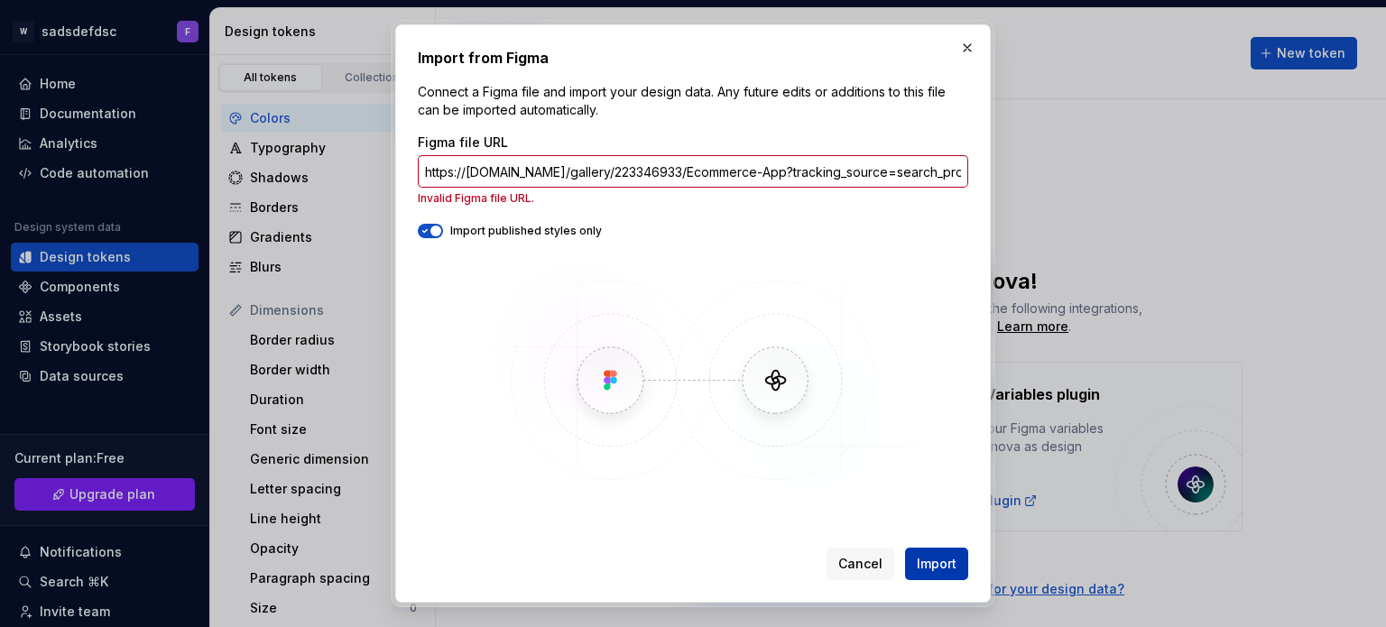
click at [937, 560] on span "Import" at bounding box center [937, 564] width 40 height 18
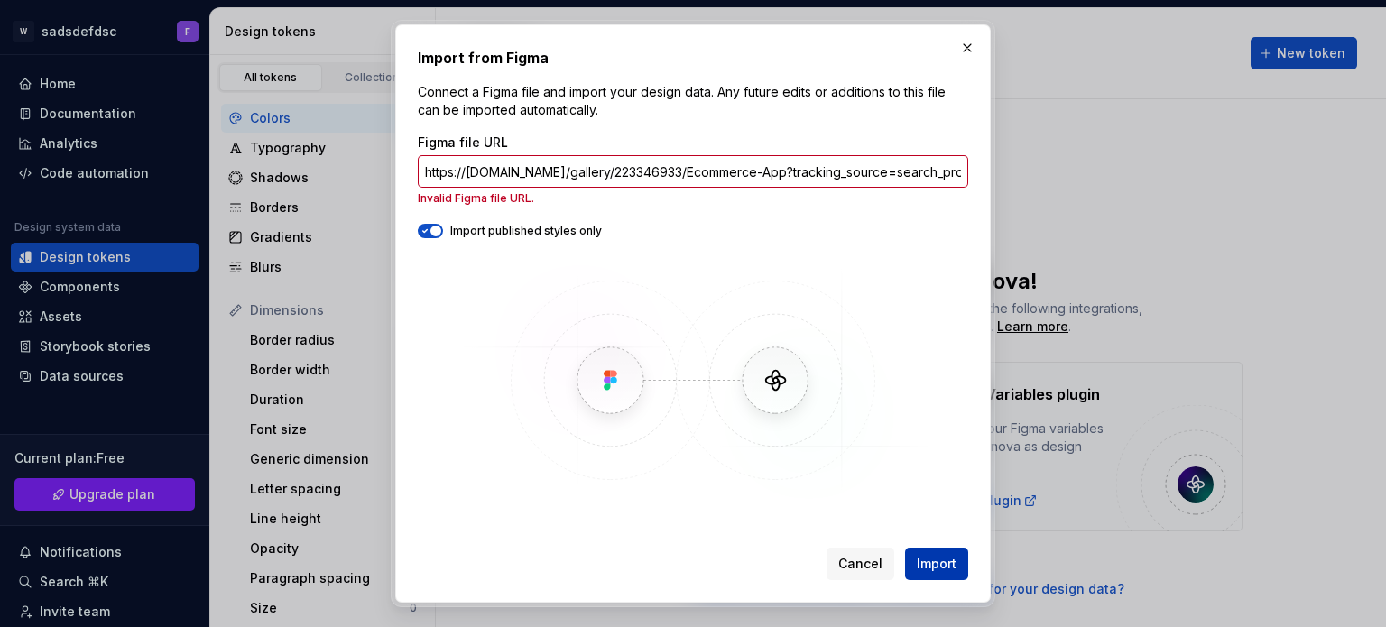
drag, startPoint x: 937, startPoint y: 560, endPoint x: 960, endPoint y: 363, distance: 198.2
click at [936, 560] on span "Import" at bounding box center [937, 564] width 40 height 18
click at [975, 41] on button "button" at bounding box center [967, 47] width 25 height 25
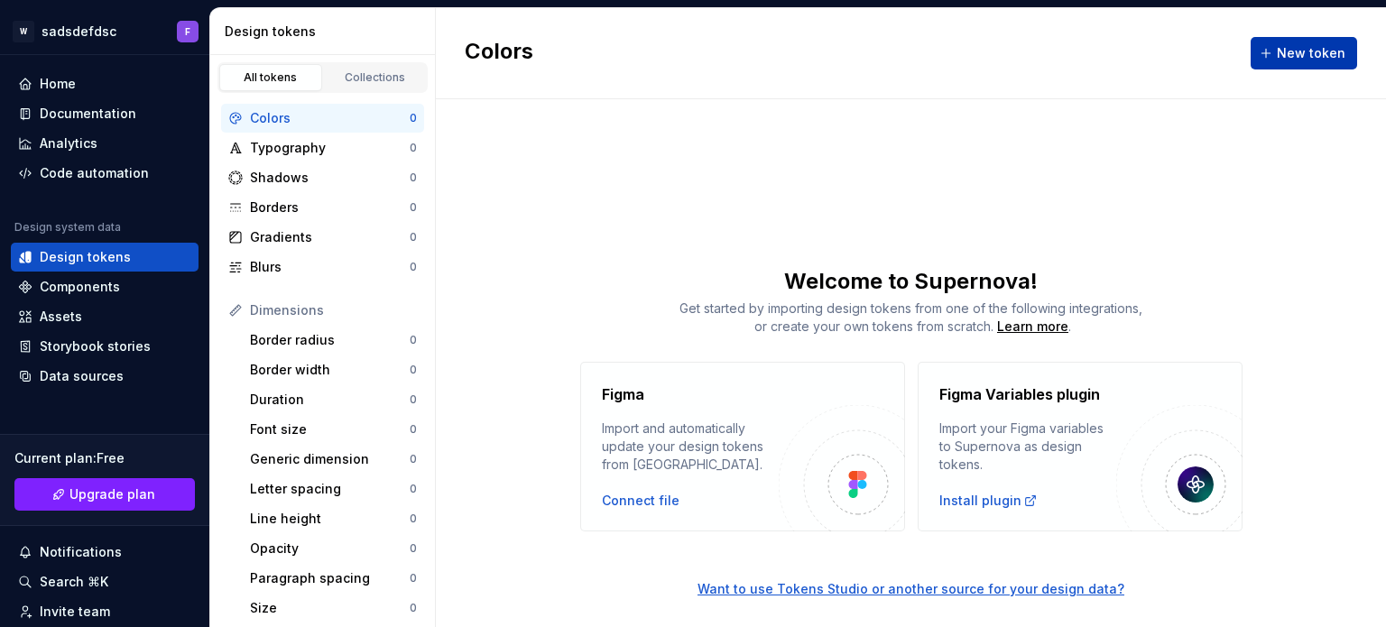
click at [1289, 60] on span "New token" at bounding box center [1311, 53] width 69 height 18
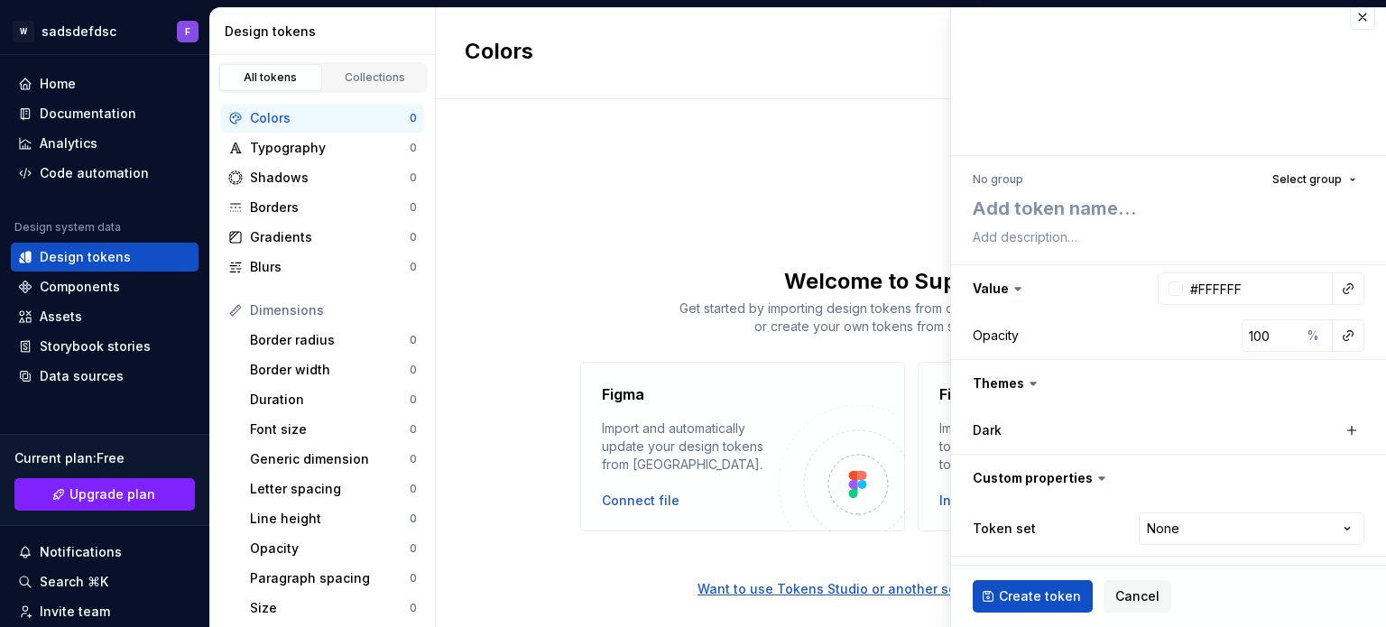
scroll to position [16, 0]
click at [1098, 412] on div "Dark" at bounding box center [1169, 428] width 392 height 32
click at [1339, 421] on button "button" at bounding box center [1351, 428] width 25 height 25
click at [1283, 431] on button "#FFFFFF" at bounding box center [1261, 428] width 144 height 32
click at [1087, 410] on div "Dark #FFFFFF" at bounding box center [1168, 428] width 435 height 47
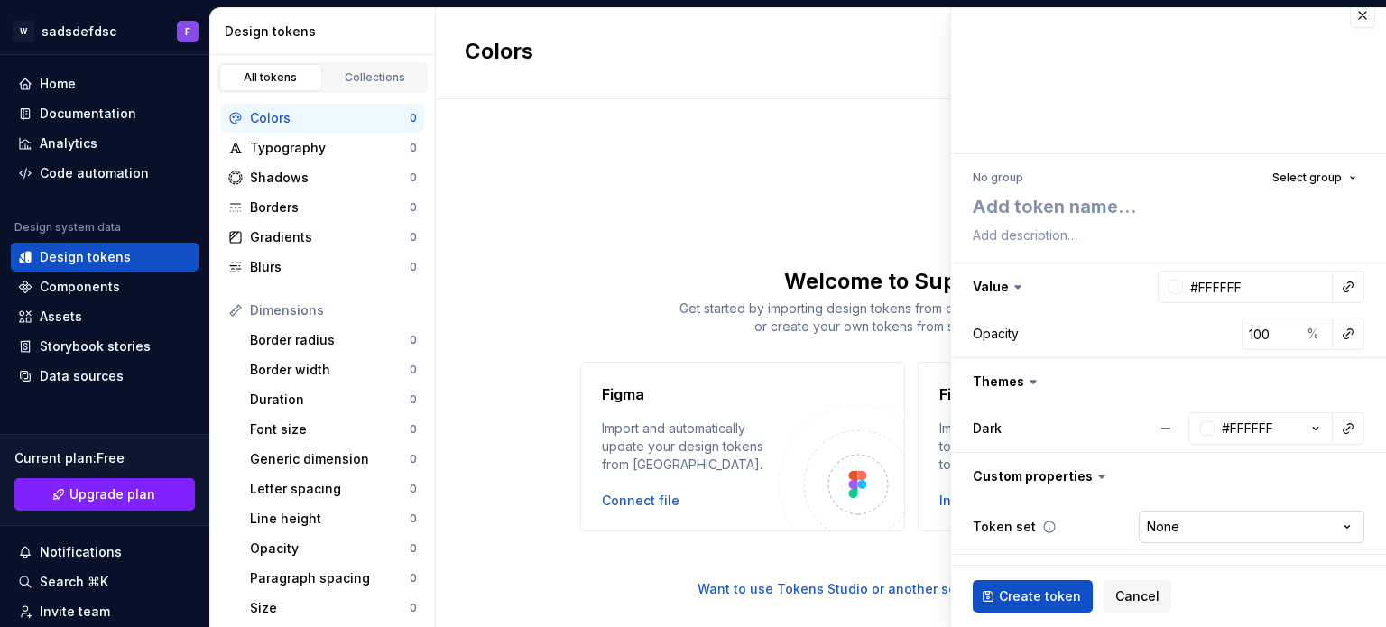
click at [1168, 520] on html "W sadsdefdsc F Home Documentation Analytics Code automation Design system data …" at bounding box center [693, 313] width 1386 height 627
click at [1044, 393] on html "W sadsdefdsc F Home Documentation Analytics Code automation Design system data …" at bounding box center [693, 313] width 1386 height 627
click at [1034, 597] on span "Create token" at bounding box center [1040, 597] width 82 height 18
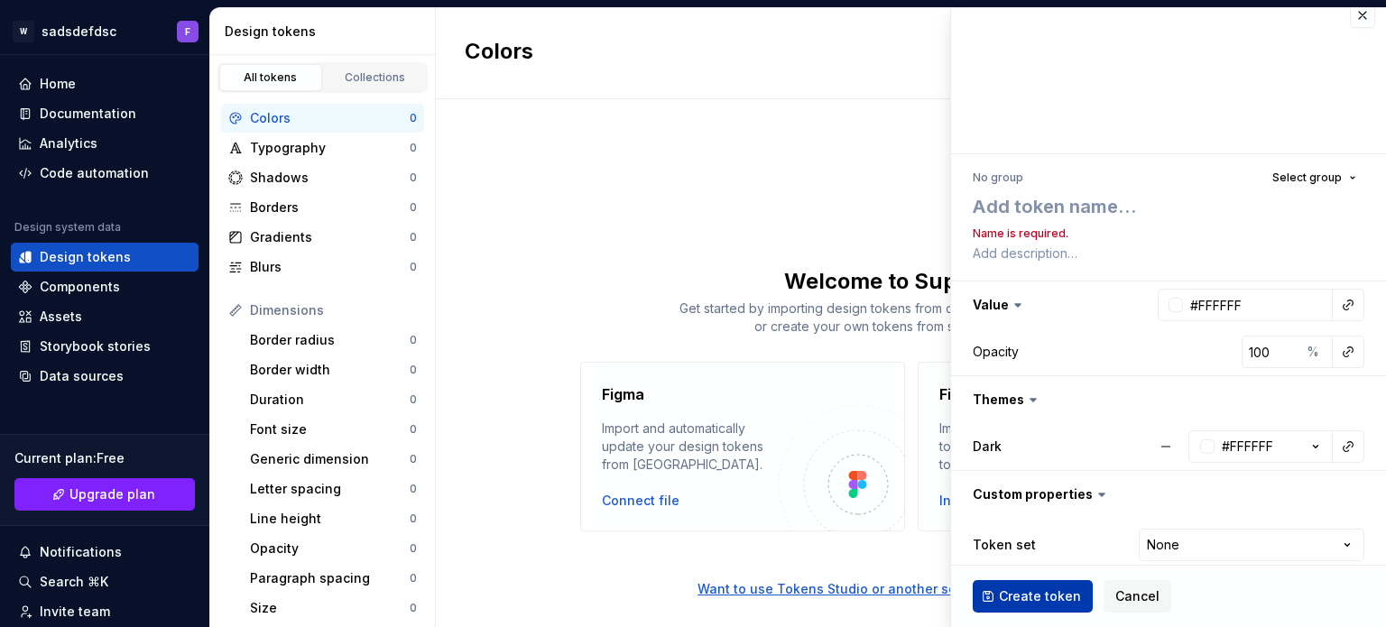
click at [1034, 597] on span "Create token" at bounding box center [1040, 597] width 82 height 18
type textarea "*"
click at [466, 324] on div "Get started by importing design tokens from one of the following integrations, …" at bounding box center [911, 318] width 950 height 36
click at [88, 300] on div "Components" at bounding box center [105, 287] width 188 height 29
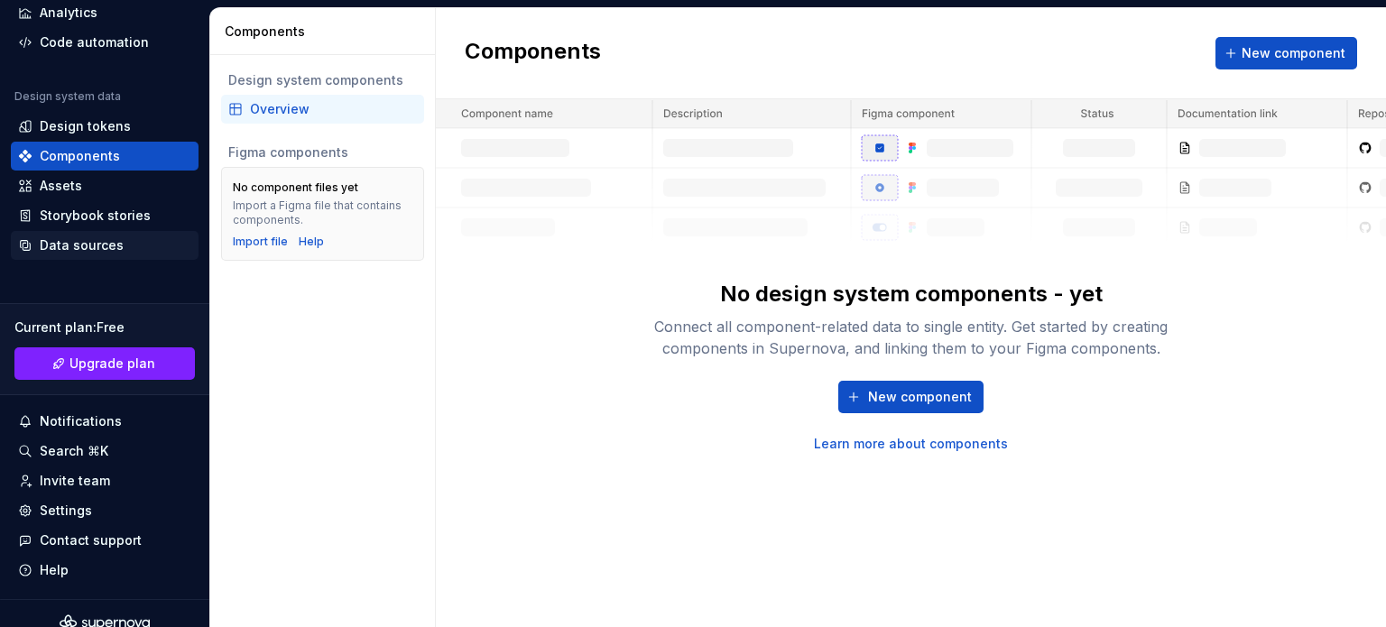
scroll to position [150, 0]
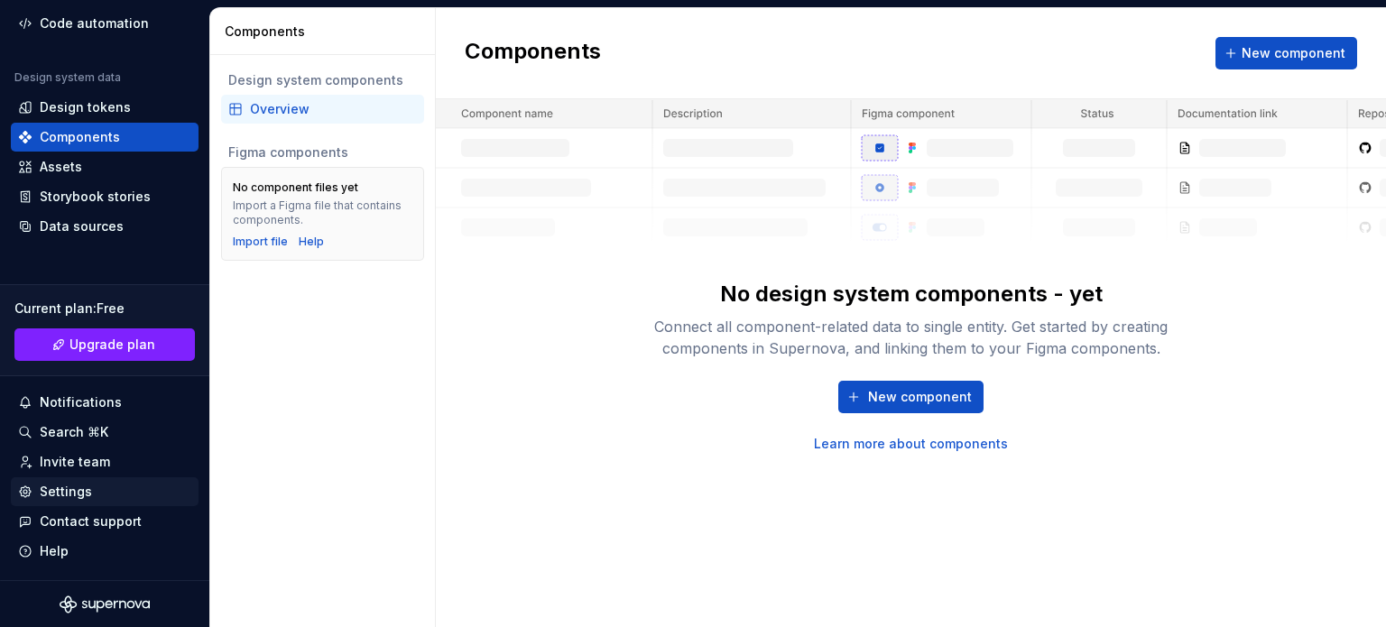
click at [87, 491] on div "Settings" at bounding box center [66, 492] width 52 height 18
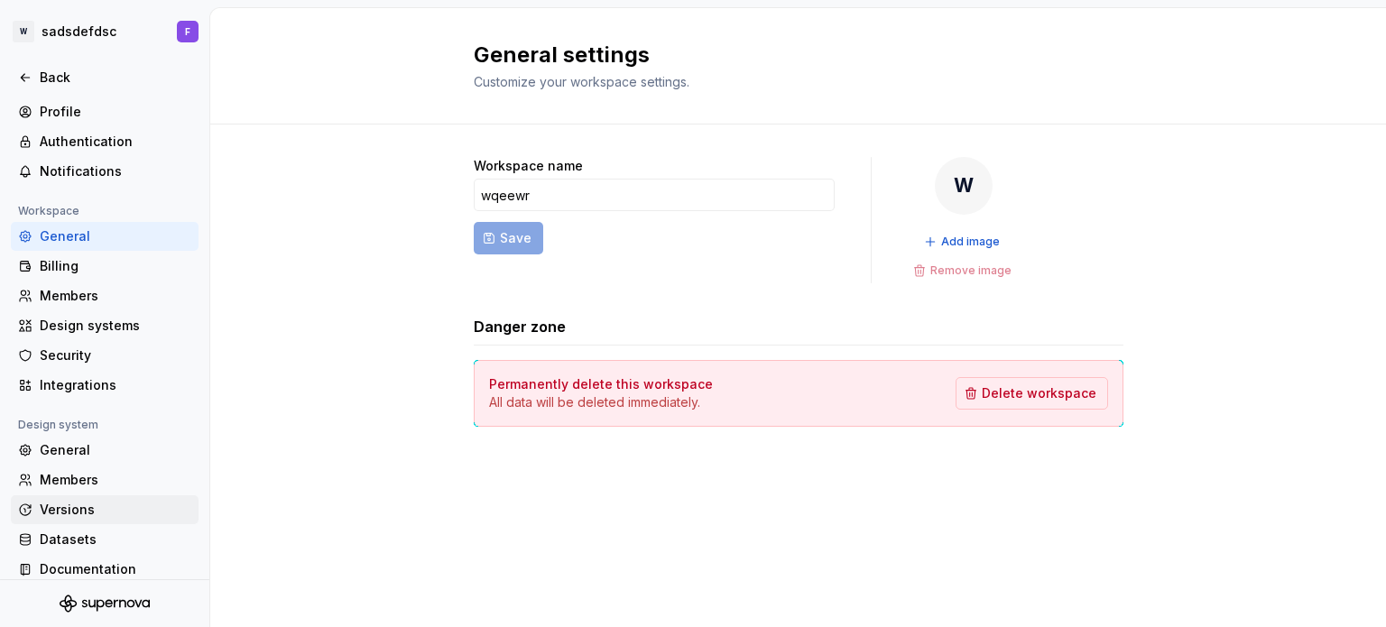
scroll to position [42, 0]
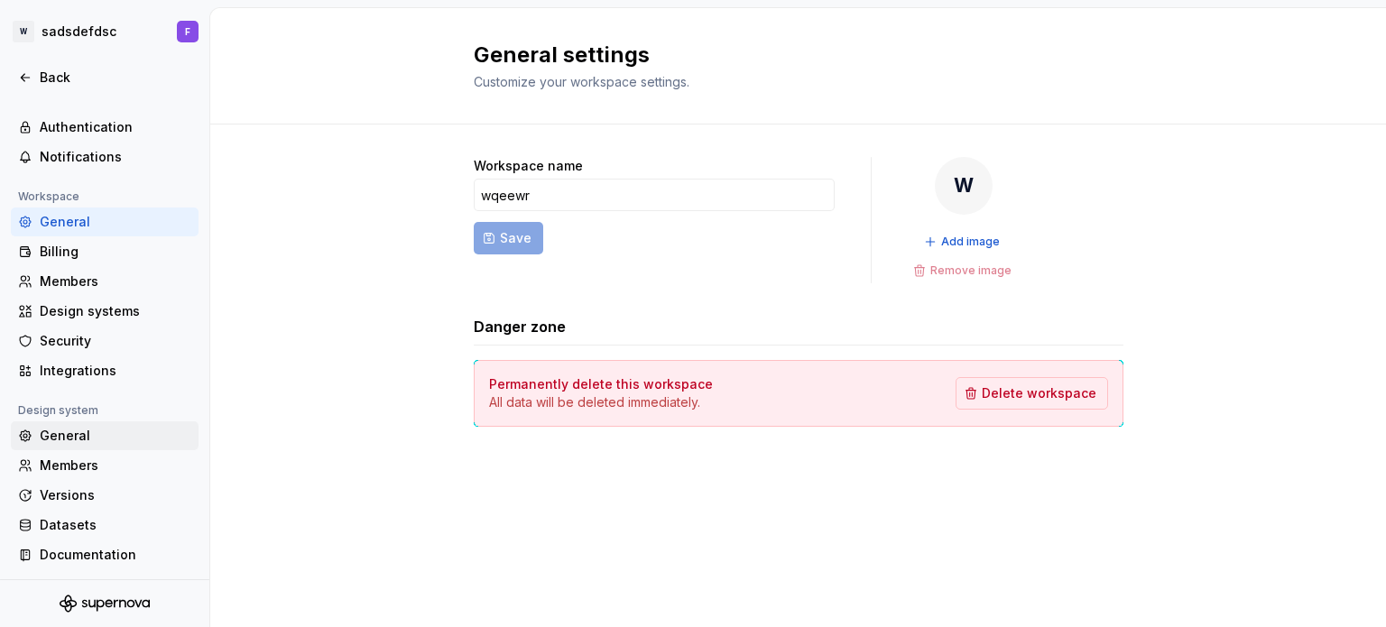
click at [65, 437] on div "General" at bounding box center [116, 436] width 152 height 18
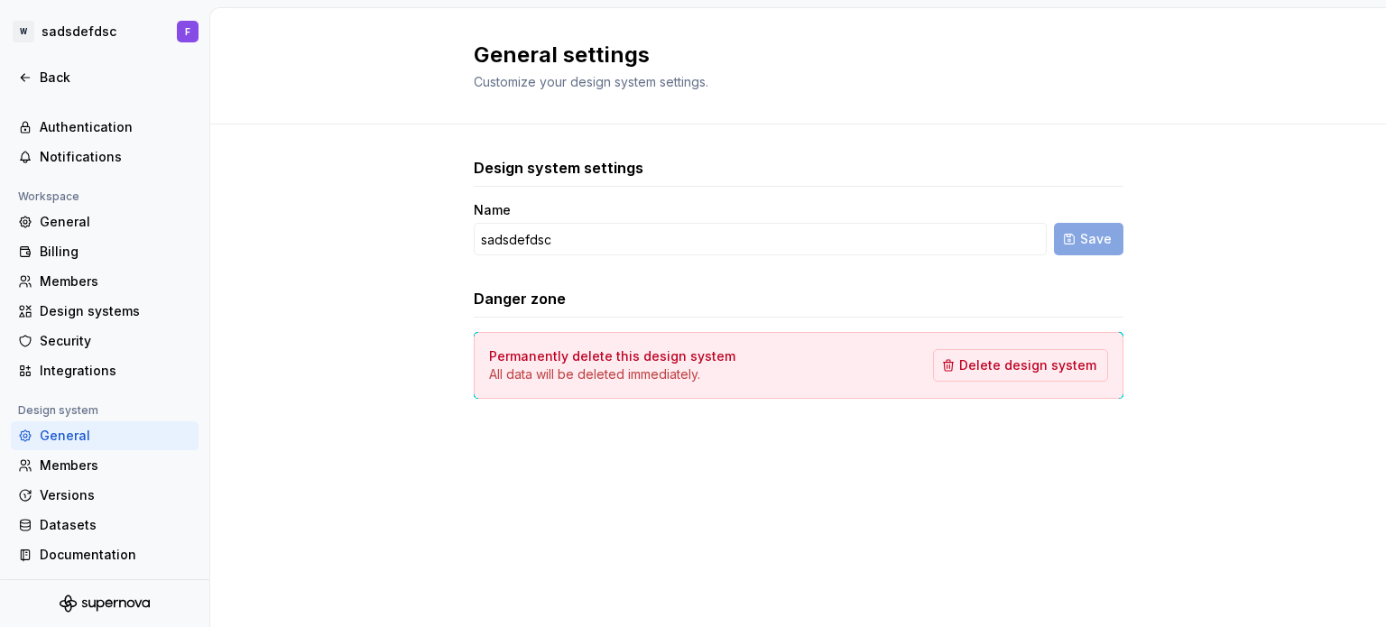
click at [58, 436] on div "General" at bounding box center [116, 436] width 152 height 18
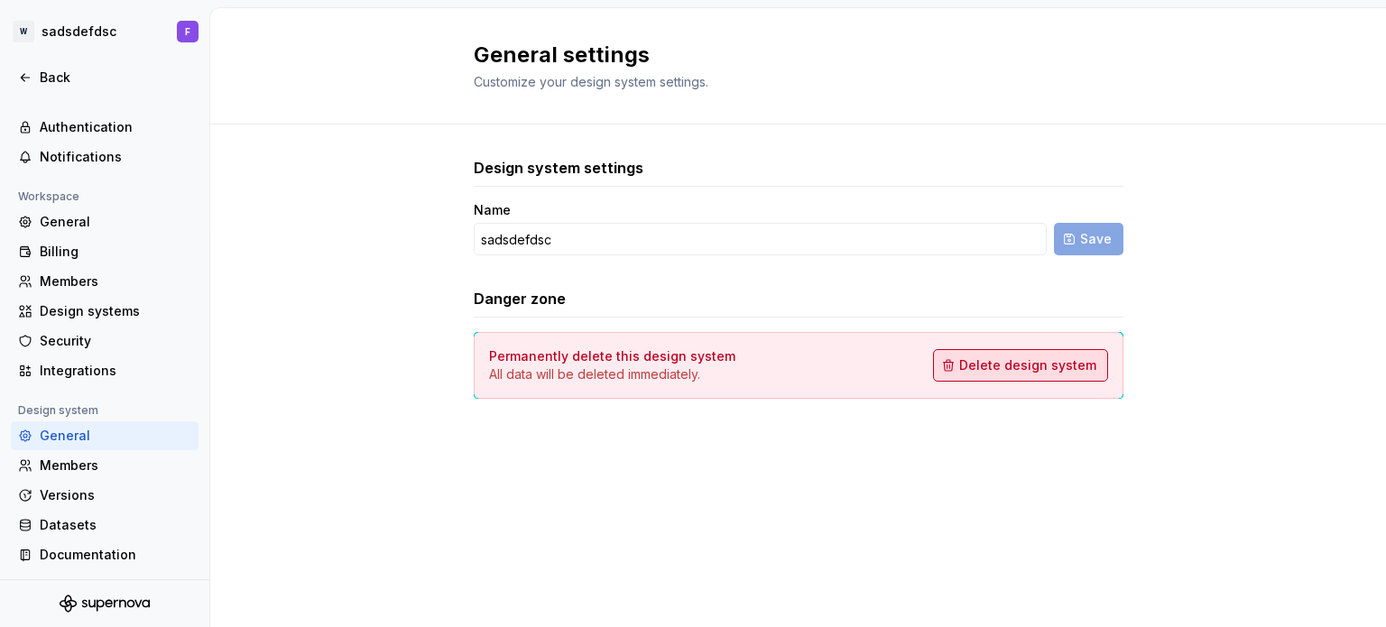
click at [993, 358] on span "Delete design system" at bounding box center [1027, 366] width 137 height 18
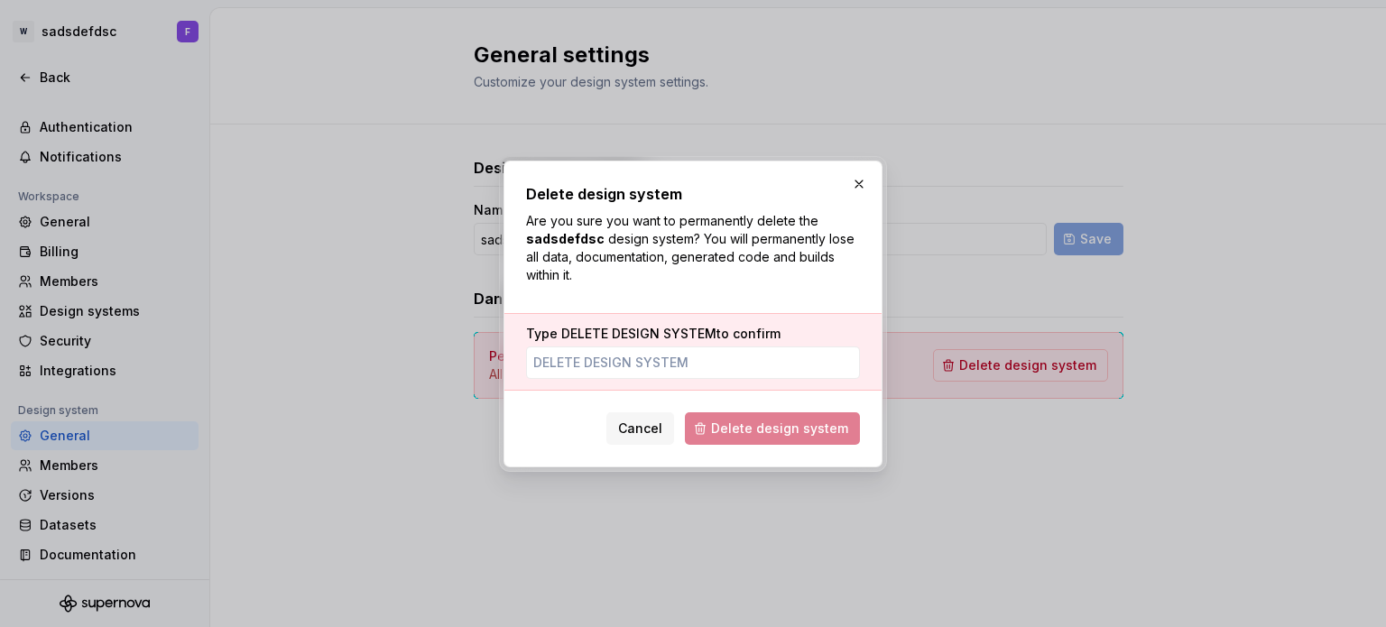
click at [736, 426] on span "Delete design system" at bounding box center [772, 428] width 175 height 32
click at [685, 373] on input "Type DELETE DESIGN SYSTEM to confirm" at bounding box center [693, 363] width 334 height 32
click at [635, 415] on button "Cancel" at bounding box center [641, 428] width 68 height 32
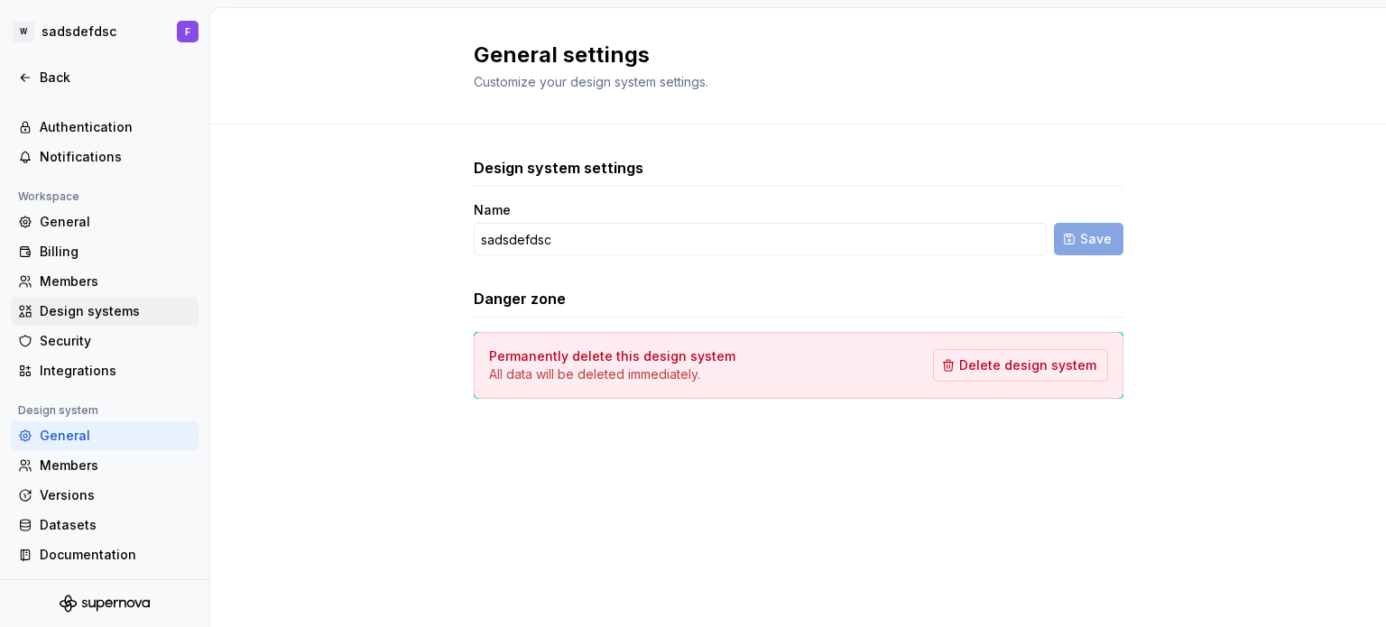
click at [41, 308] on div "Design systems" at bounding box center [116, 311] width 152 height 18
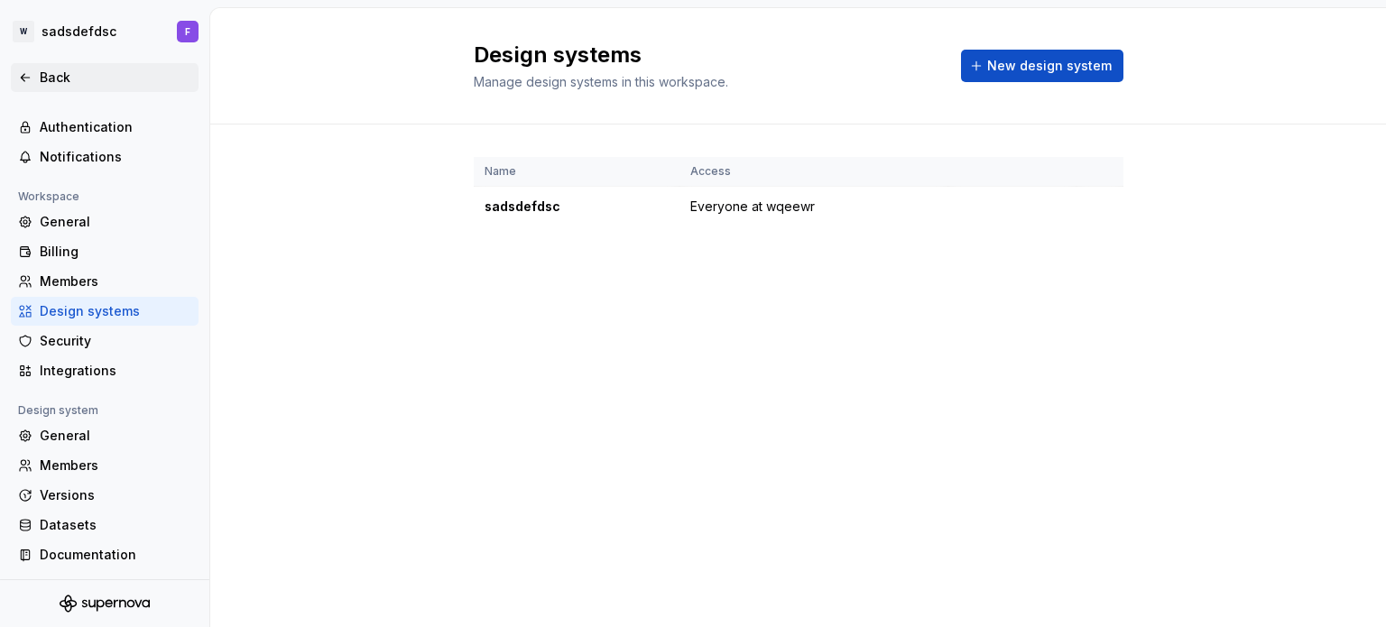
click at [58, 80] on div "Back" at bounding box center [116, 78] width 152 height 18
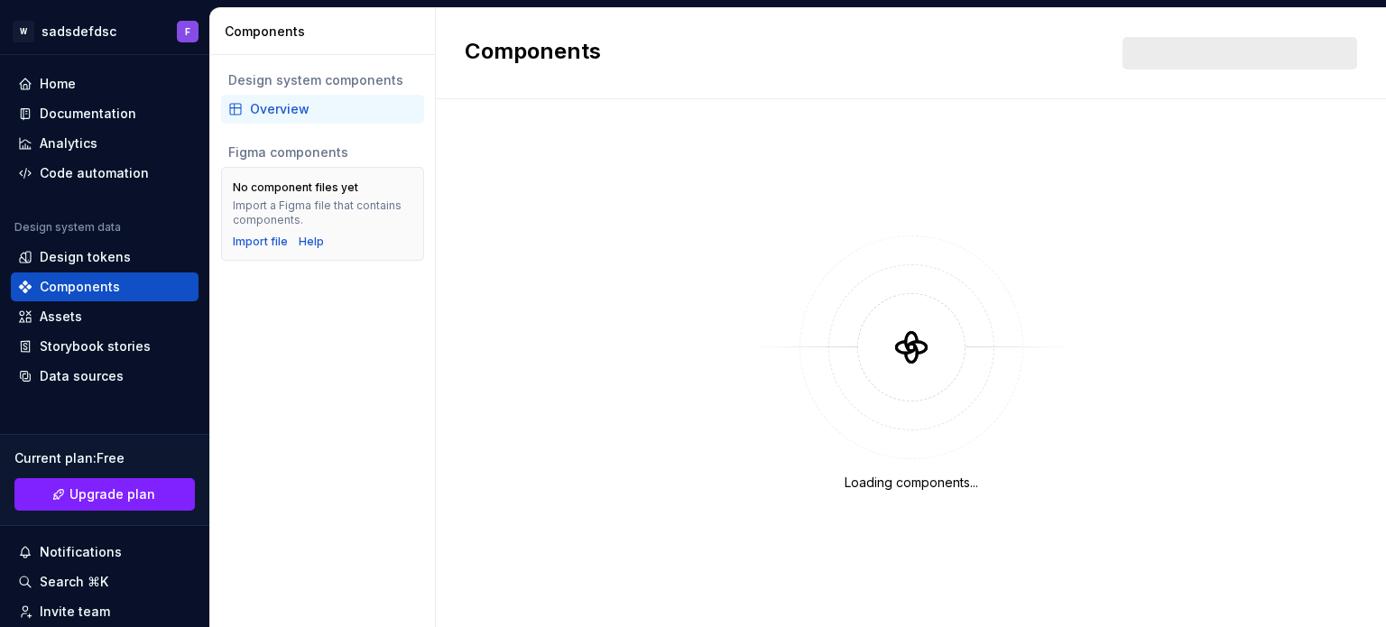
click at [58, 80] on div "Home" at bounding box center [58, 84] width 36 height 18
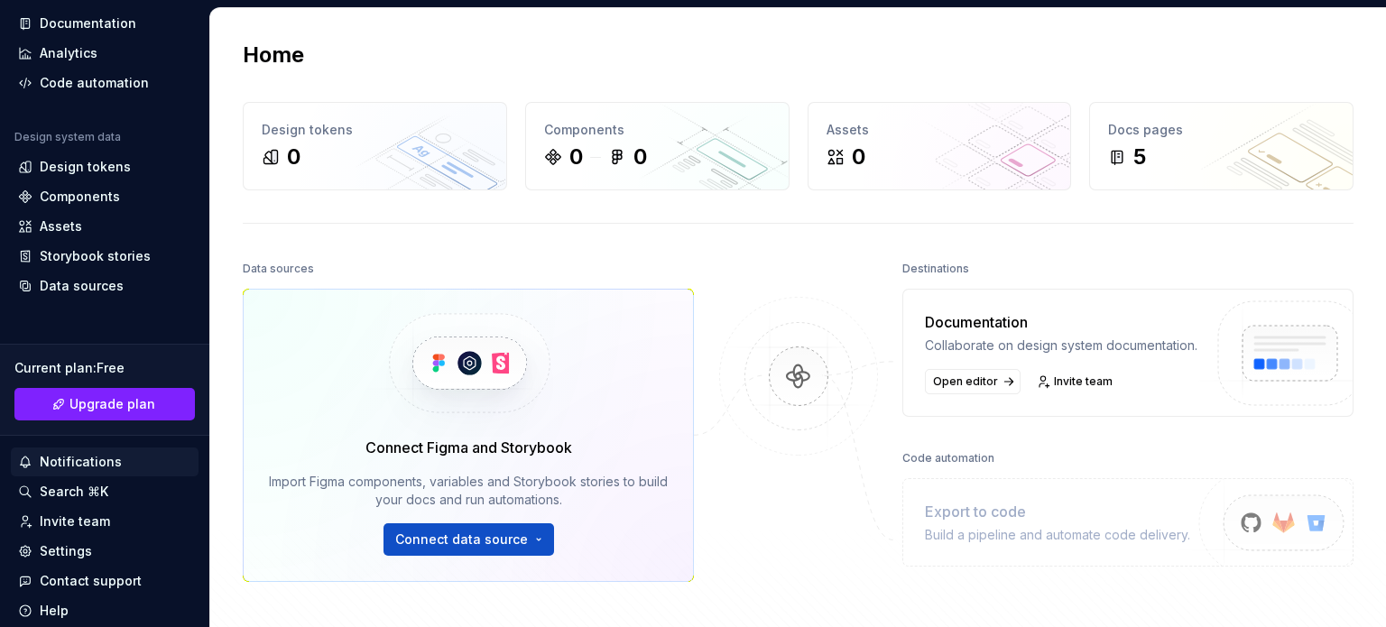
scroll to position [120, 0]
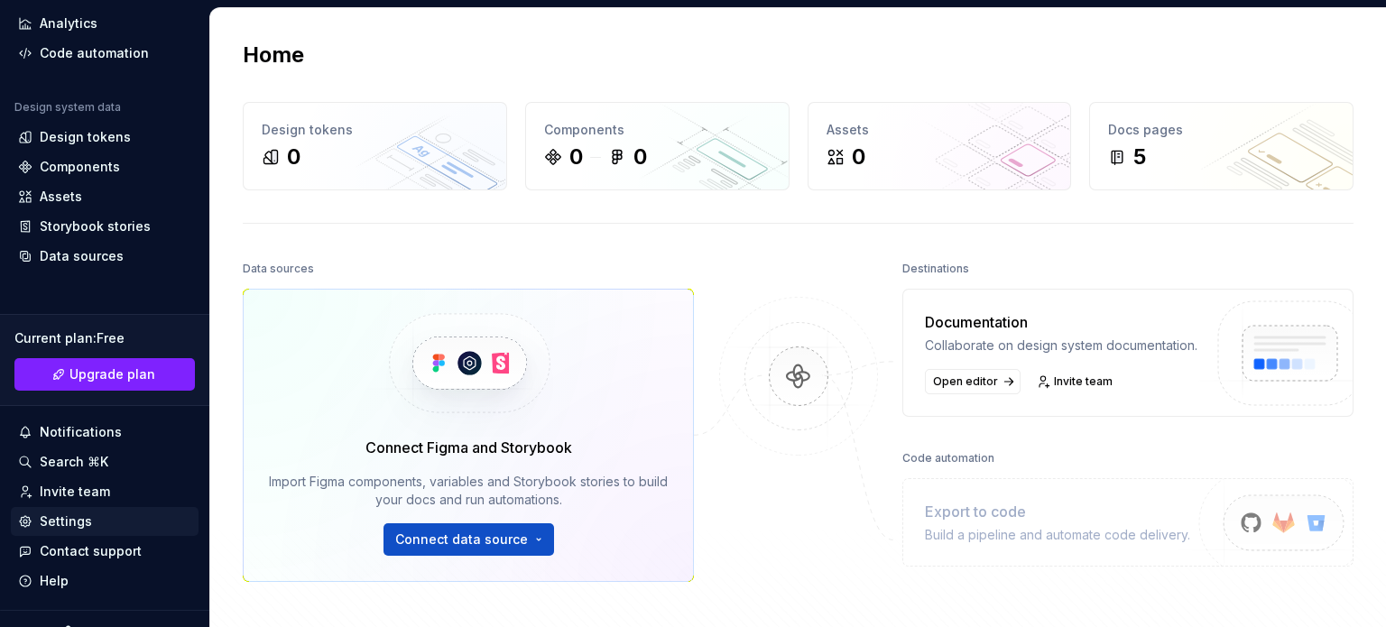
click at [106, 515] on div "Settings" at bounding box center [104, 522] width 173 height 18
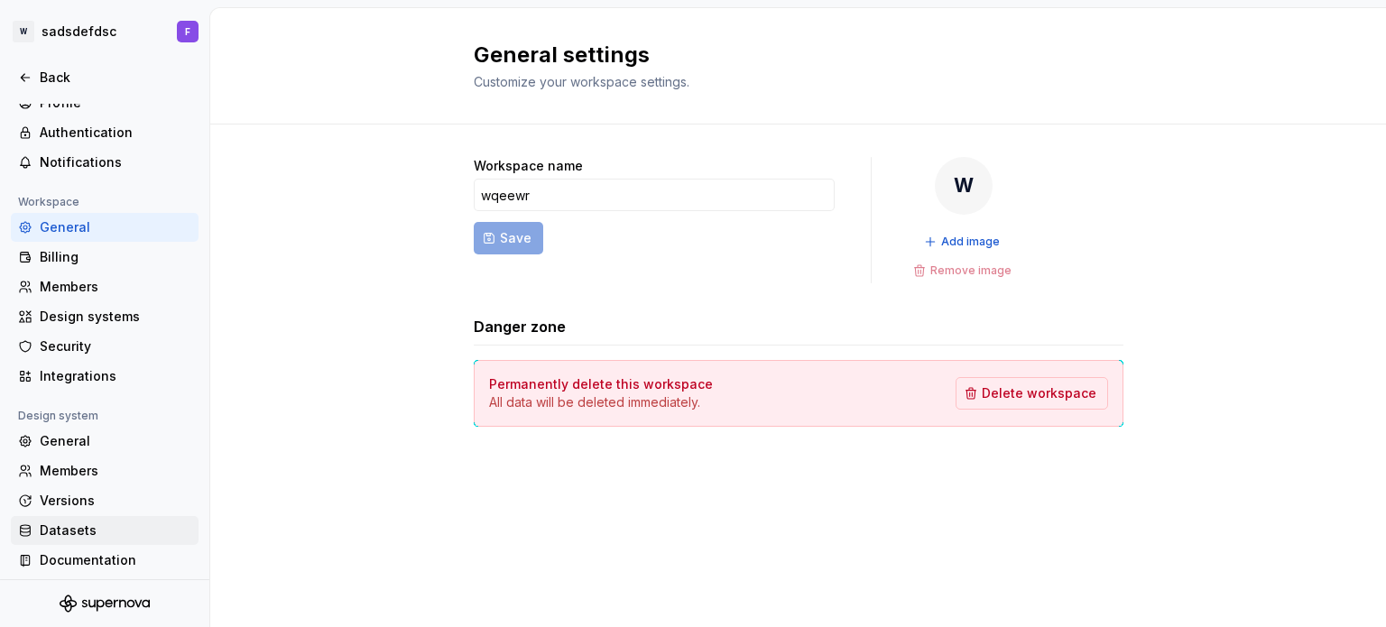
scroll to position [42, 0]
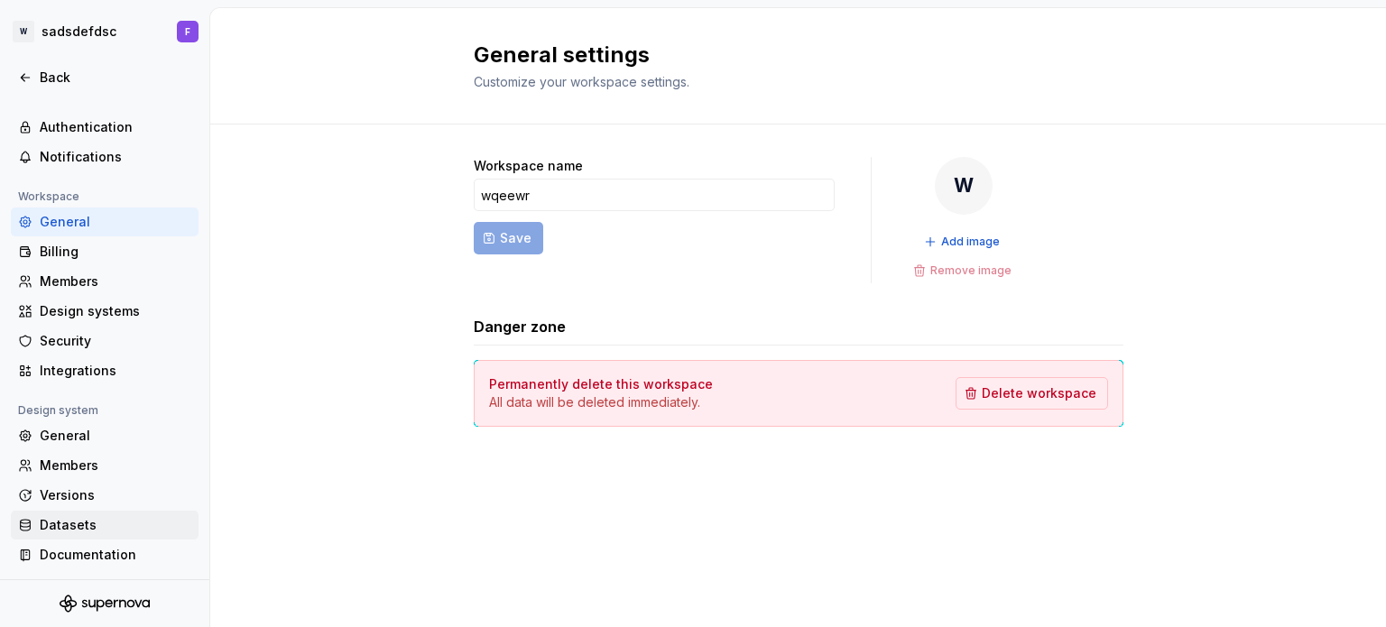
click at [74, 523] on div "Datasets" at bounding box center [116, 525] width 152 height 18
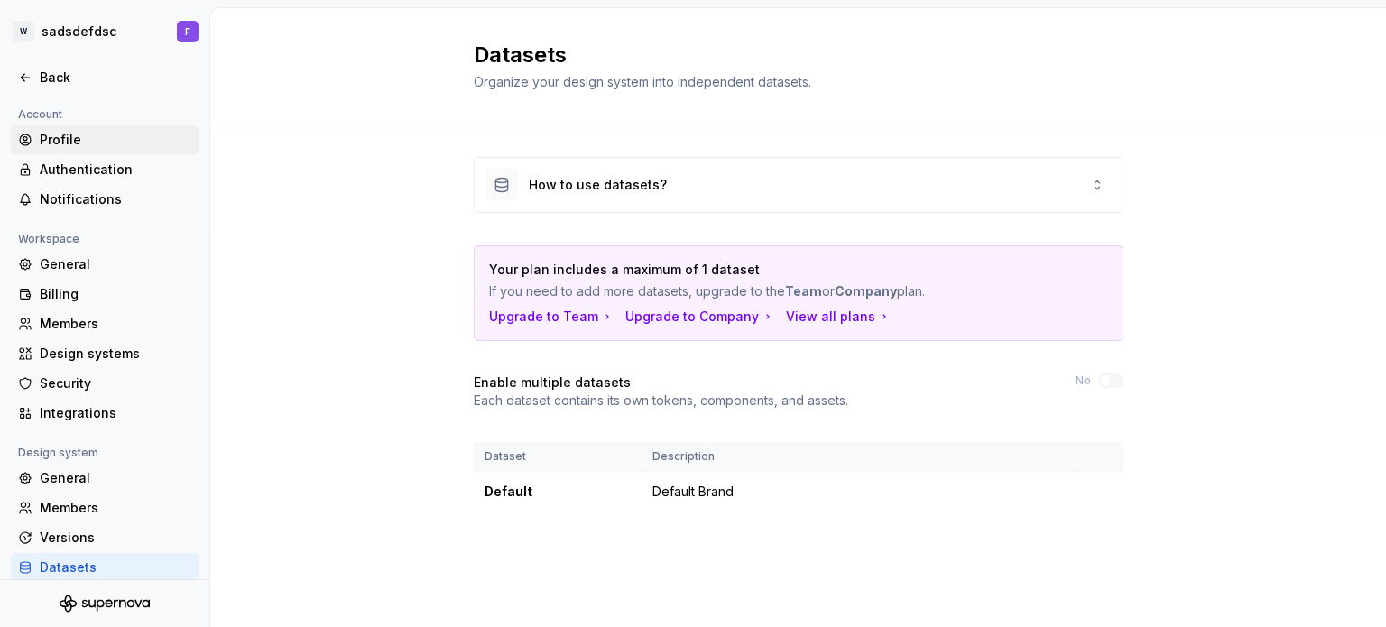
click at [69, 129] on div "Profile" at bounding box center [105, 139] width 188 height 29
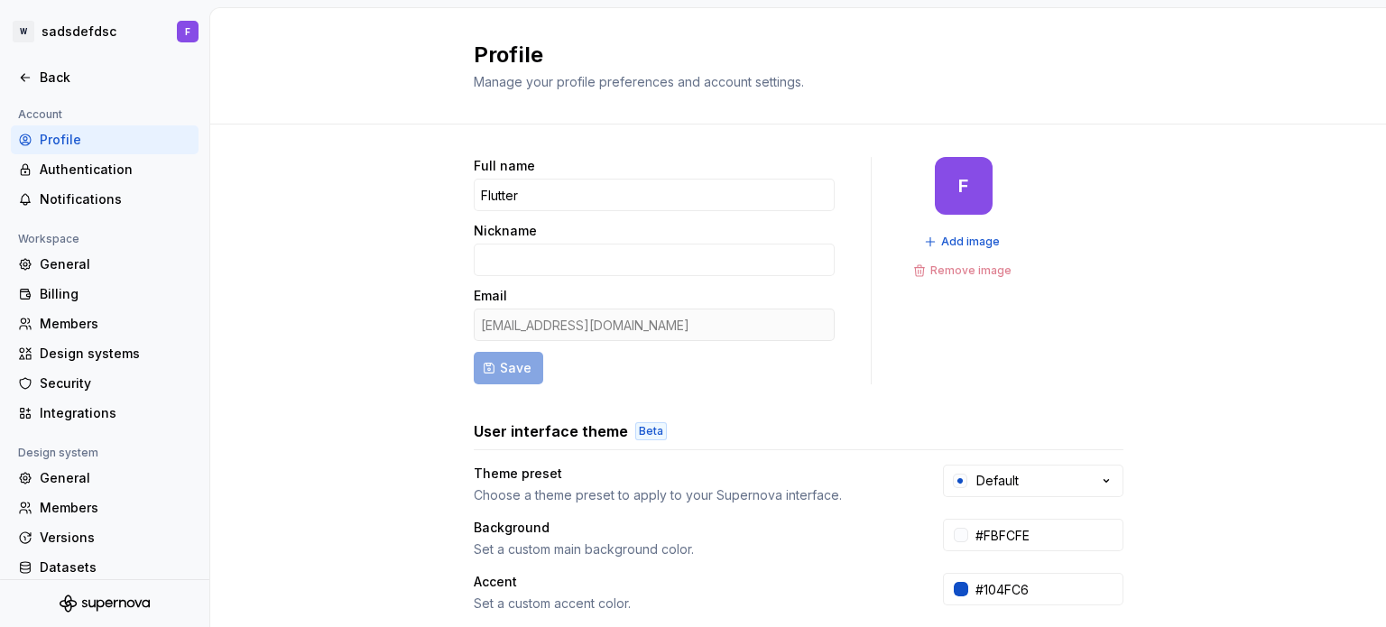
click at [959, 187] on div "F" at bounding box center [964, 186] width 10 height 14
click at [72, 82] on div "Back" at bounding box center [116, 78] width 152 height 18
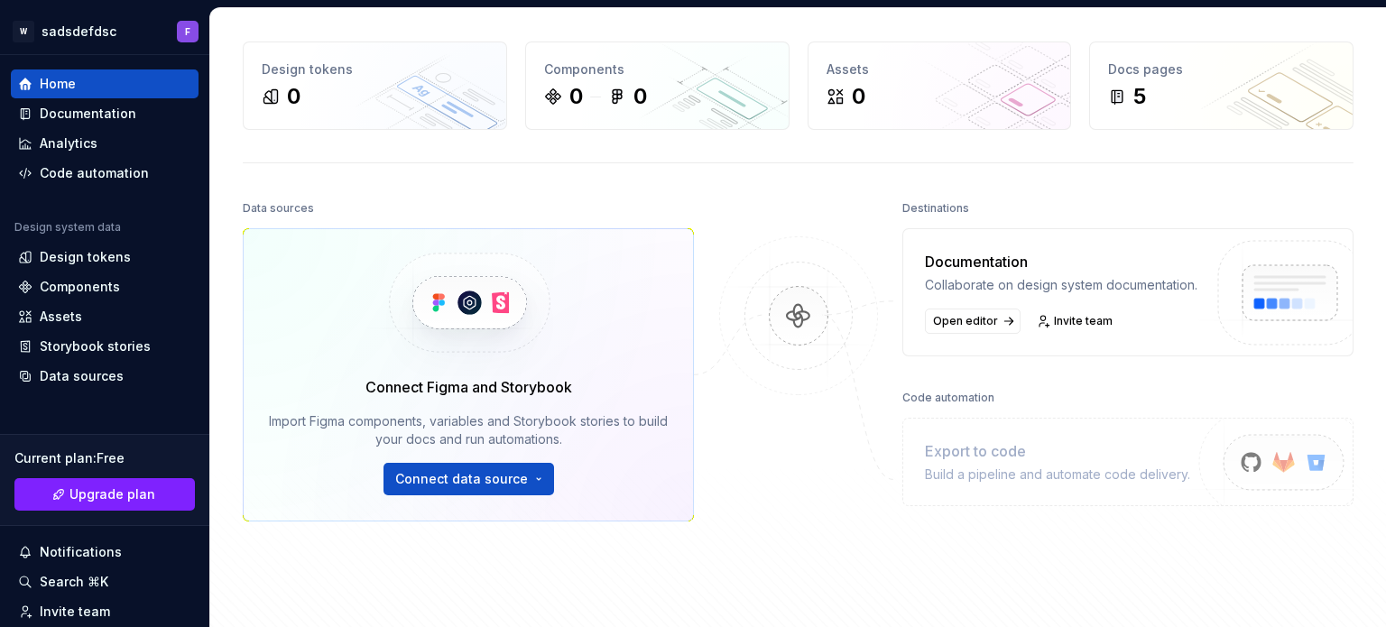
scroll to position [60, 0]
click at [94, 175] on div "Code automation" at bounding box center [94, 173] width 109 height 18
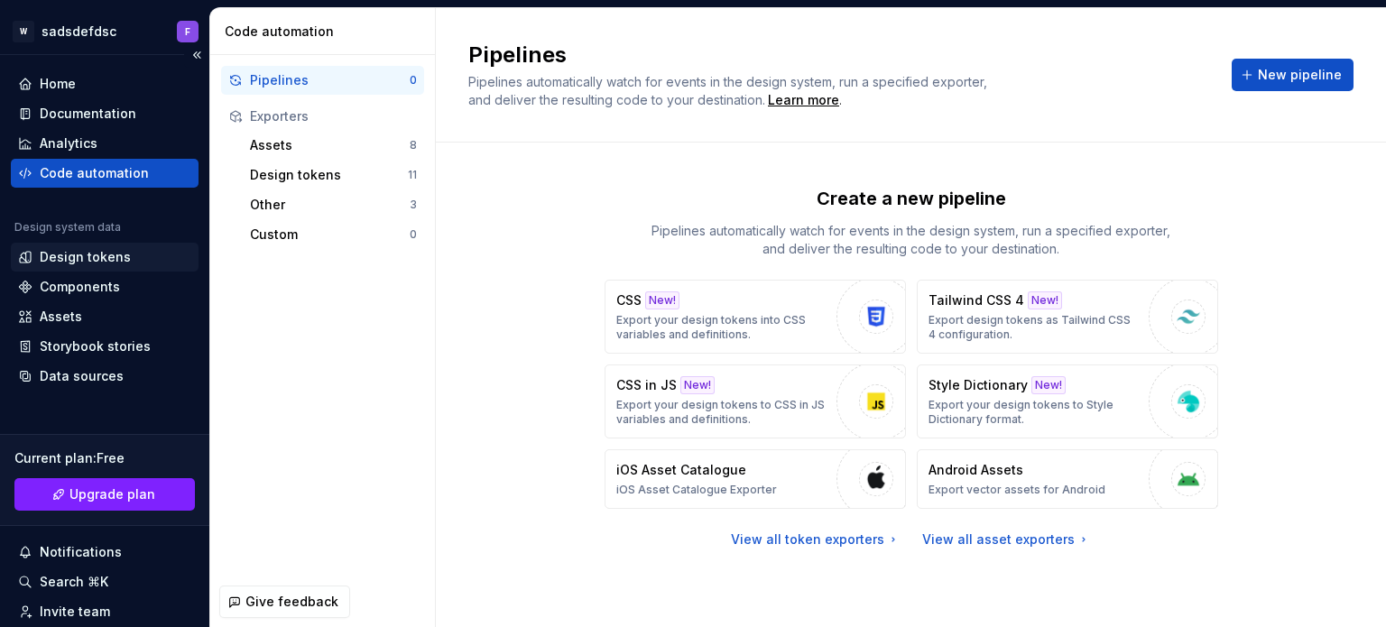
click at [52, 264] on div "Design tokens" at bounding box center [85, 257] width 91 height 18
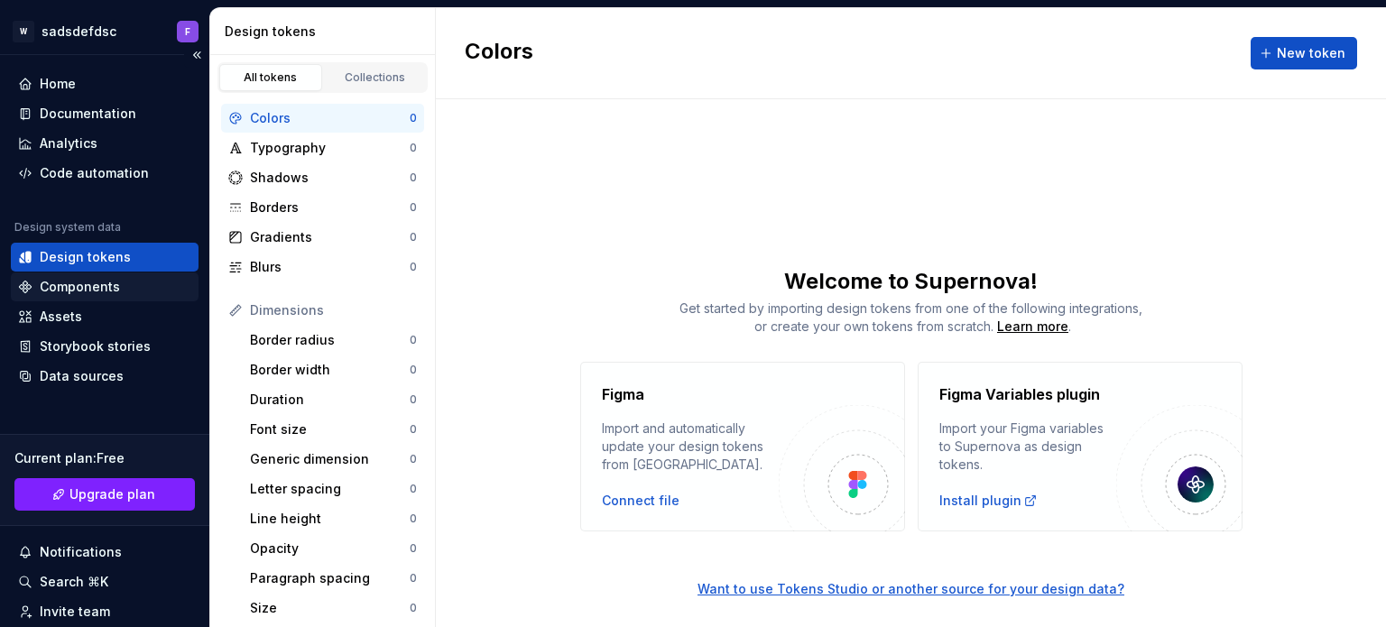
click at [61, 281] on div "Components" at bounding box center [80, 287] width 80 height 18
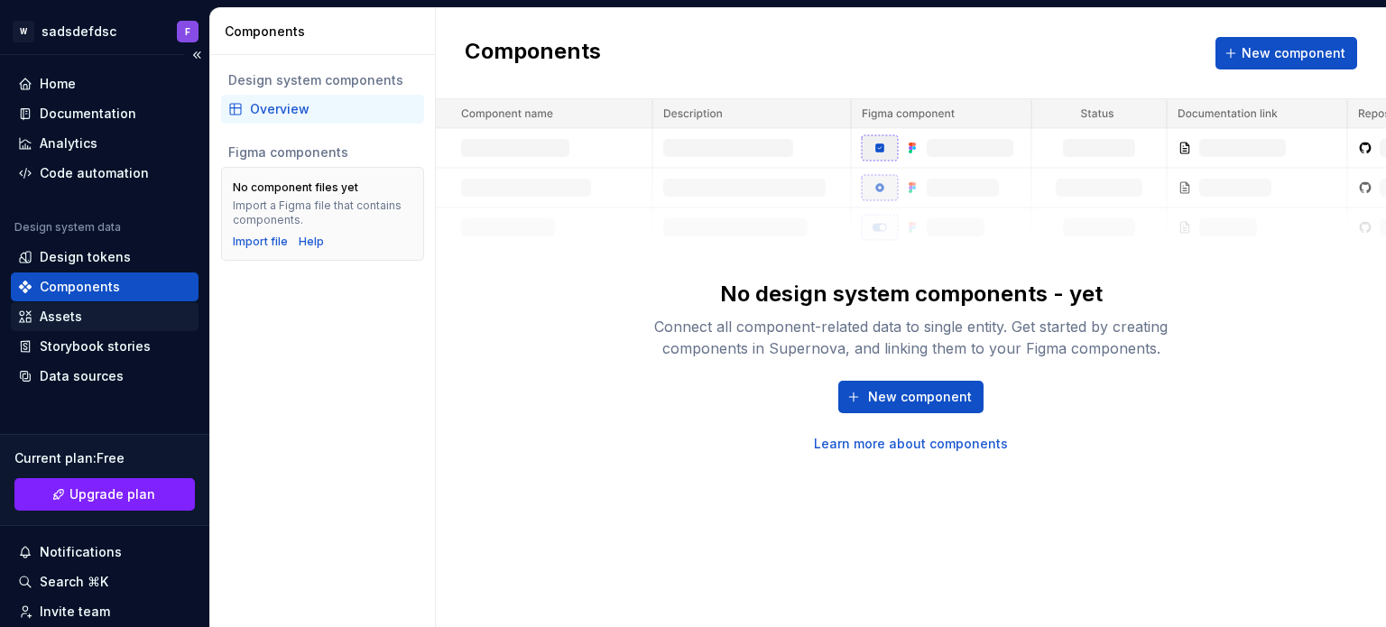
click at [68, 320] on div "Assets" at bounding box center [61, 317] width 42 height 18
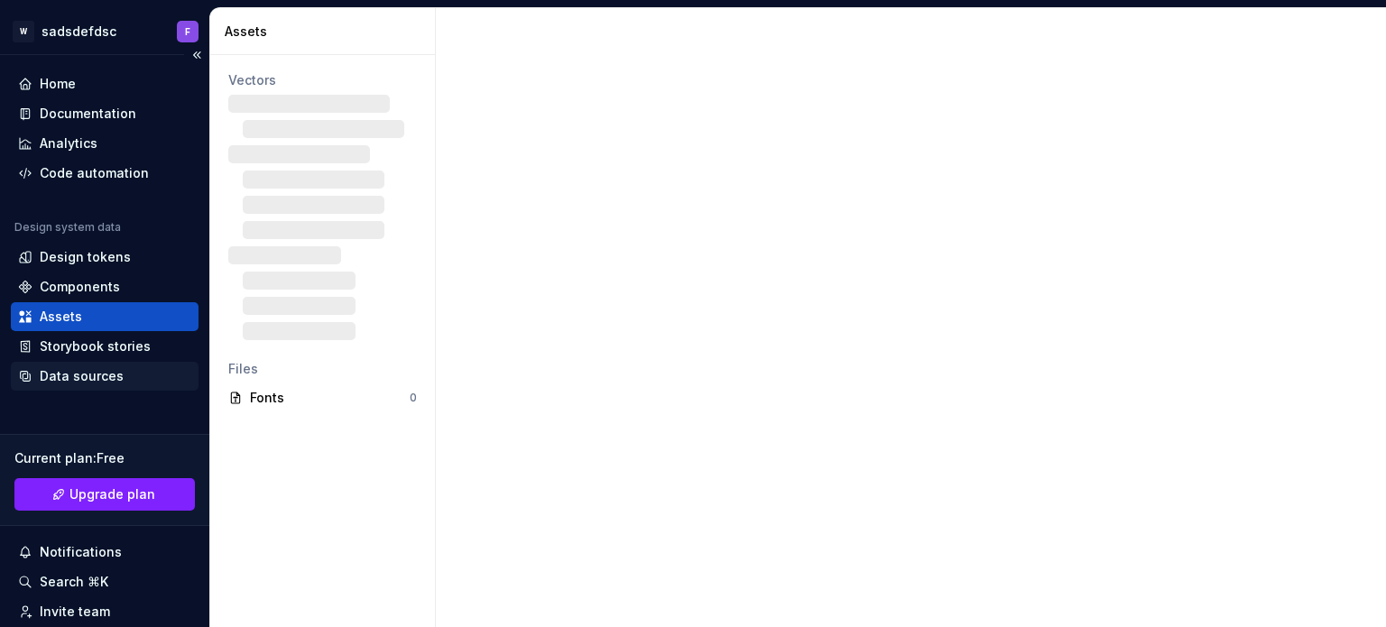
click at [65, 367] on div "Data sources" at bounding box center [82, 376] width 84 height 18
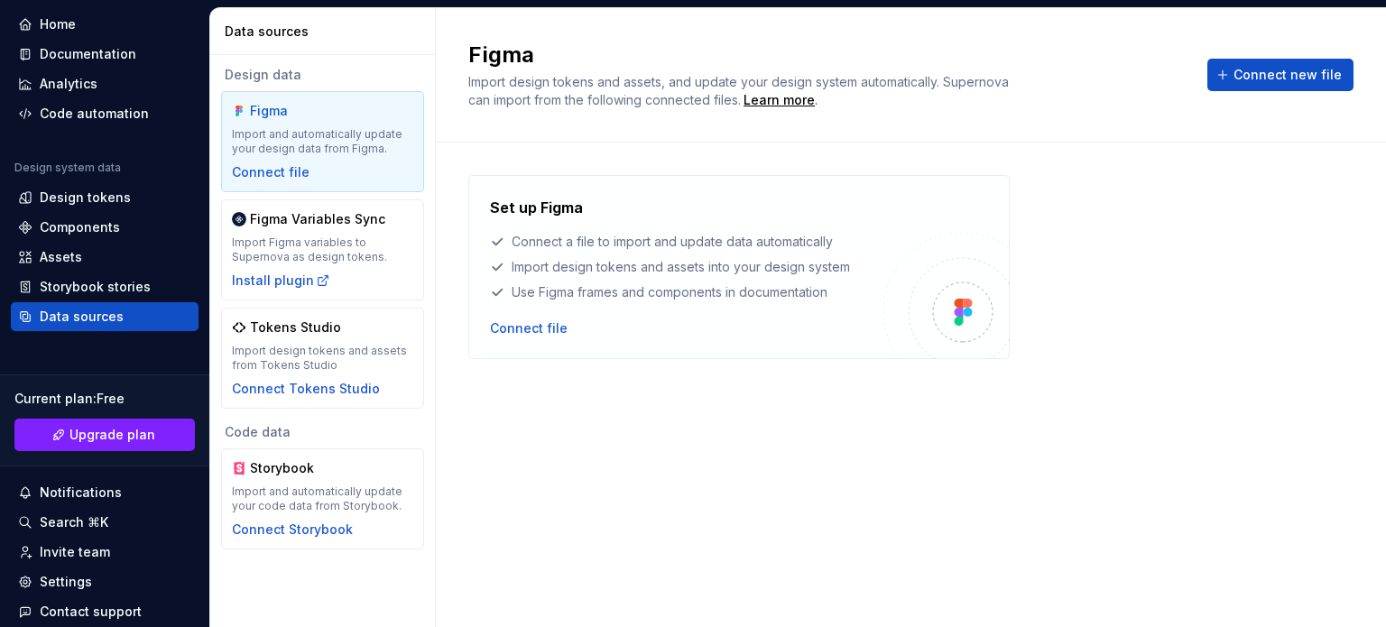
scroll to position [150, 0]
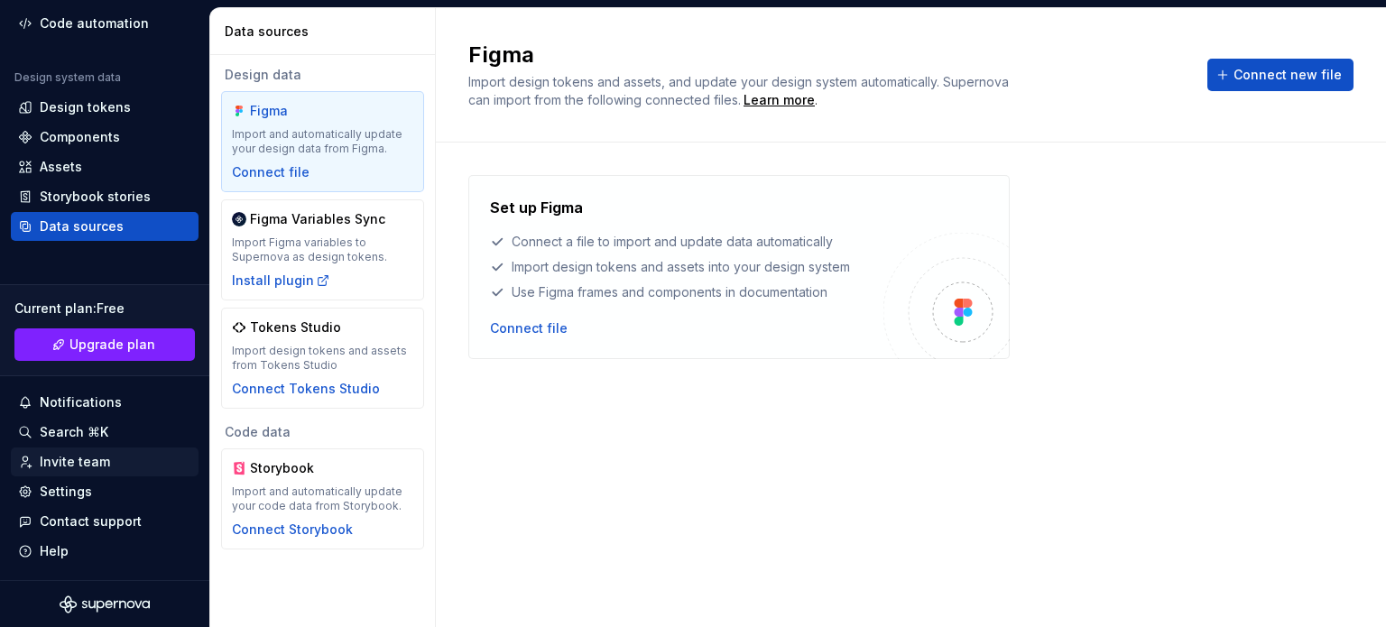
click at [89, 461] on div "Invite team" at bounding box center [75, 462] width 70 height 18
